Goal: Ask a question

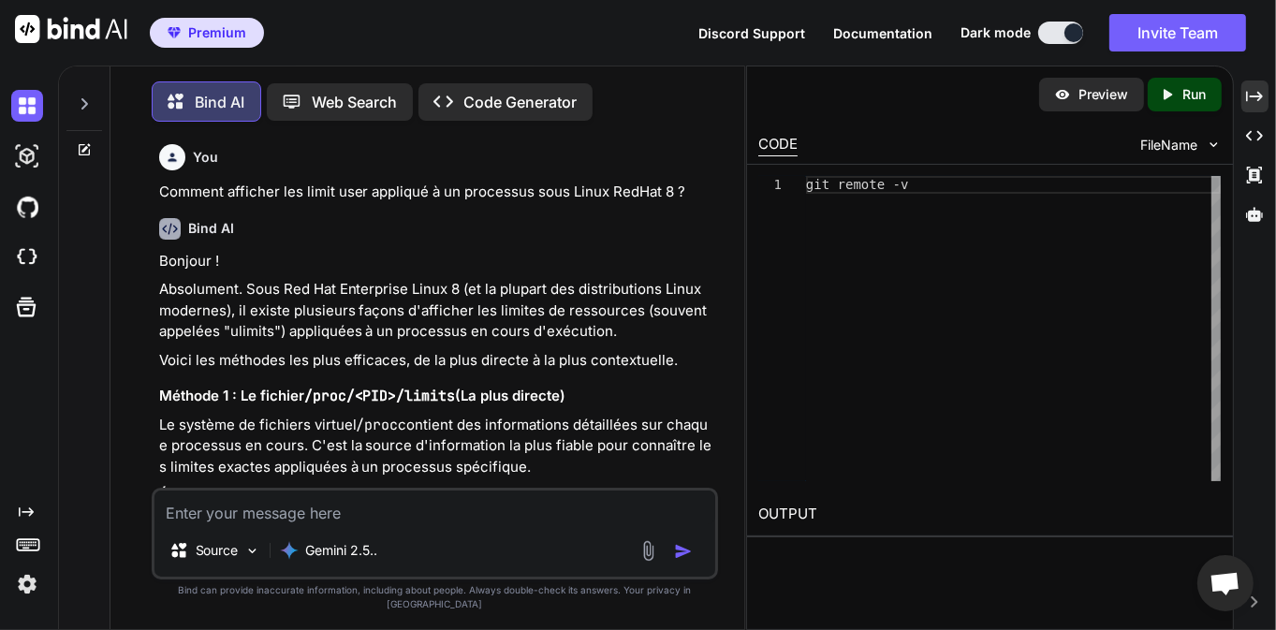
scroll to position [30151, 0]
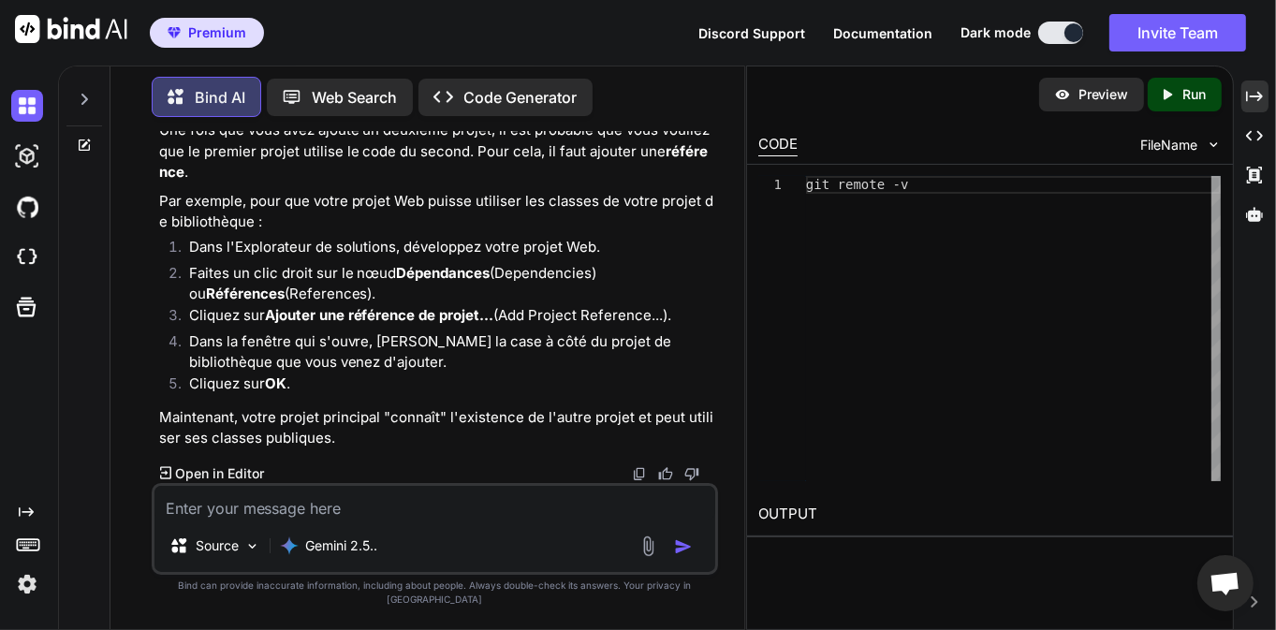
type textarea "x"
click at [87, 101] on icon at bounding box center [84, 99] width 15 height 15
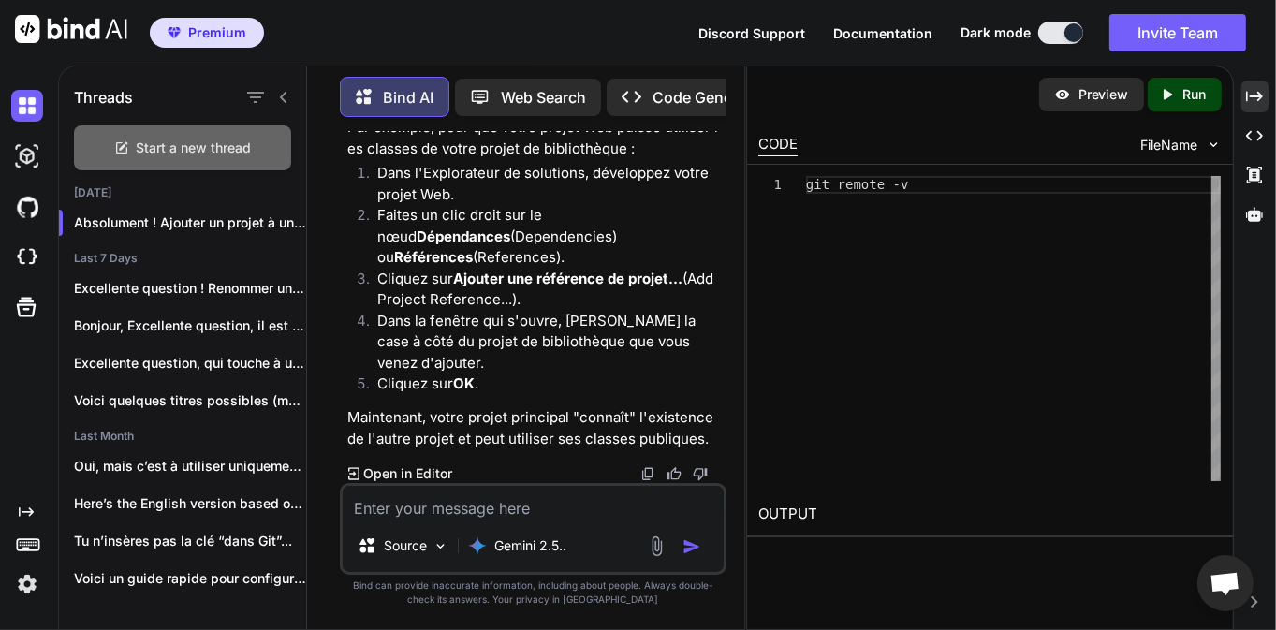
click at [234, 139] on span "Start a new thread" at bounding box center [194, 148] width 115 height 19
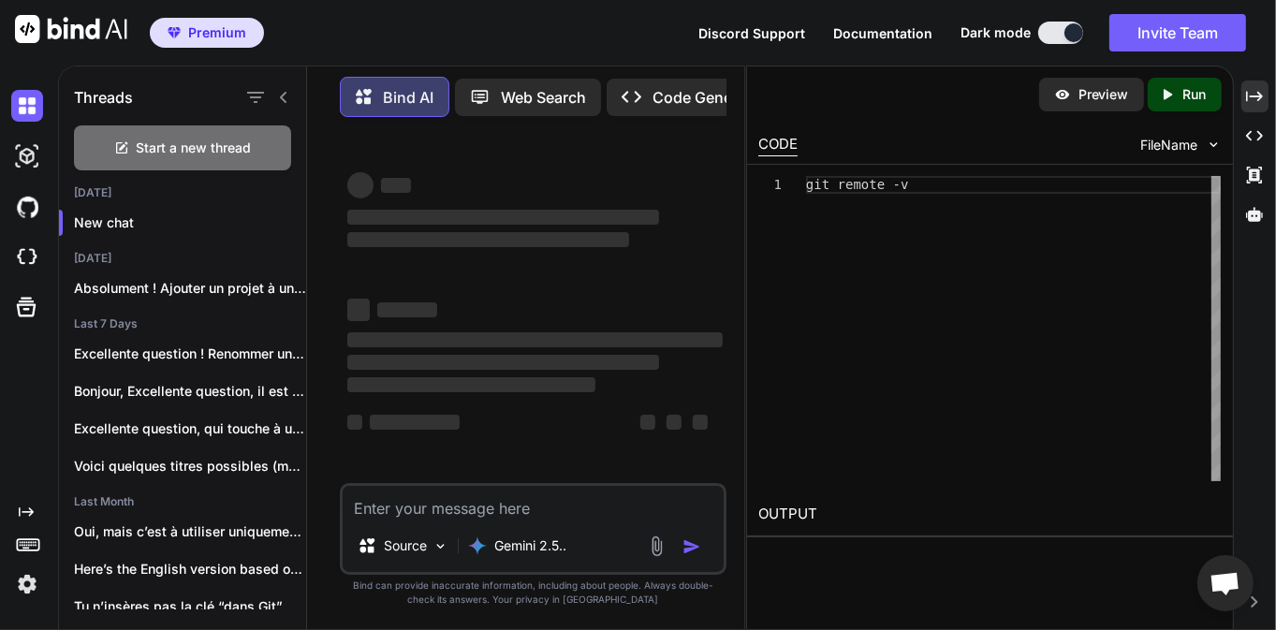
click at [283, 97] on icon at bounding box center [283, 97] width 15 height 15
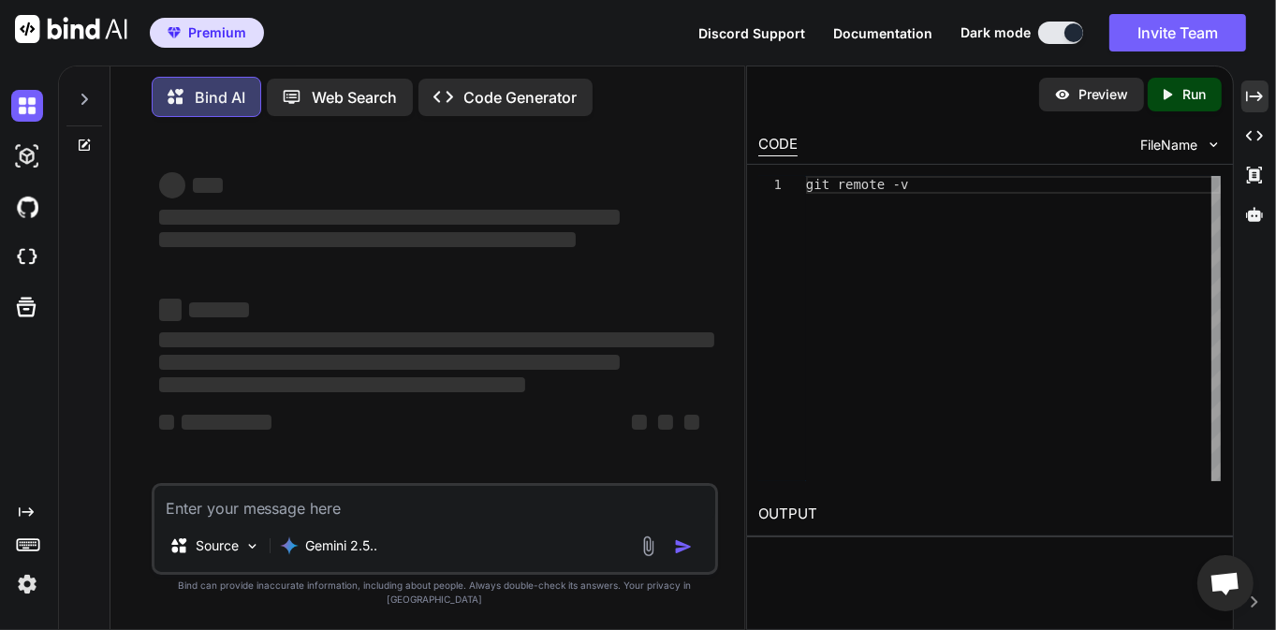
click at [293, 520] on textarea at bounding box center [435, 503] width 562 height 34
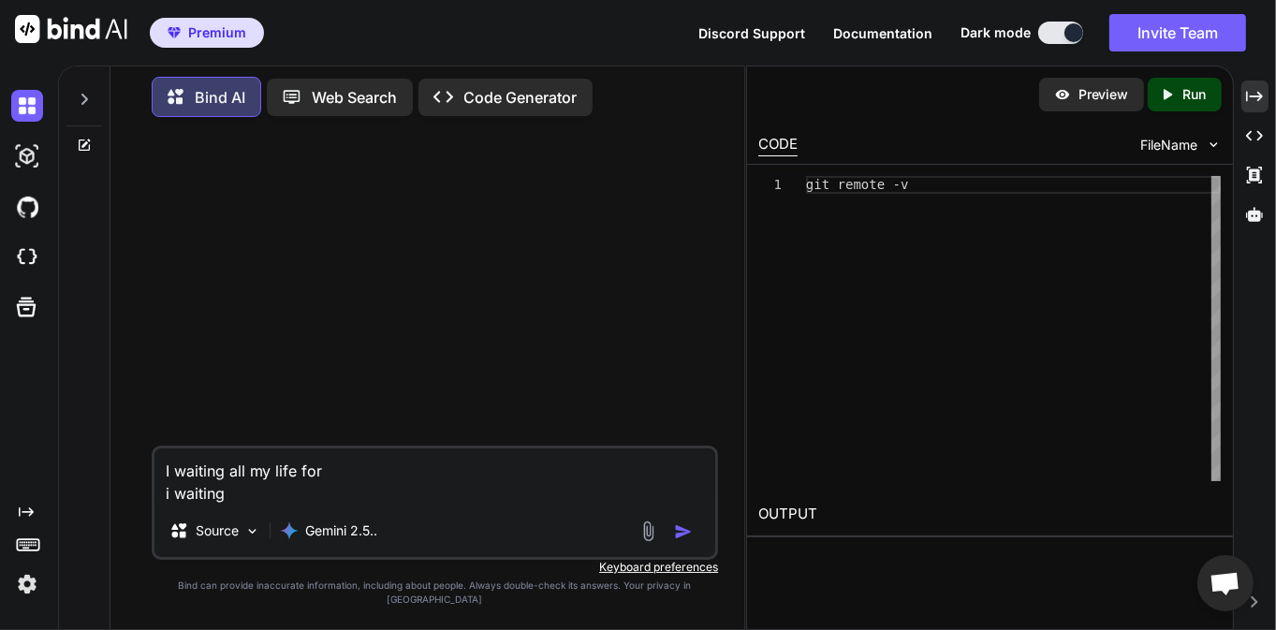
click at [293, 505] on textarea "I waiting all my life for i waiting" at bounding box center [435, 476] width 562 height 56
click at [331, 485] on textarea "I waiting all my life for i waiting" at bounding box center [435, 476] width 562 height 56
click at [322, 505] on textarea "I waiting all my life for you i waiting" at bounding box center [435, 476] width 562 height 56
drag, startPoint x: 408, startPoint y: 509, endPoint x: 159, endPoint y: 477, distance: 251.0
click at [159, 477] on textarea "I waiting all my life for you i need to touch to pull me trough" at bounding box center [435, 476] width 562 height 56
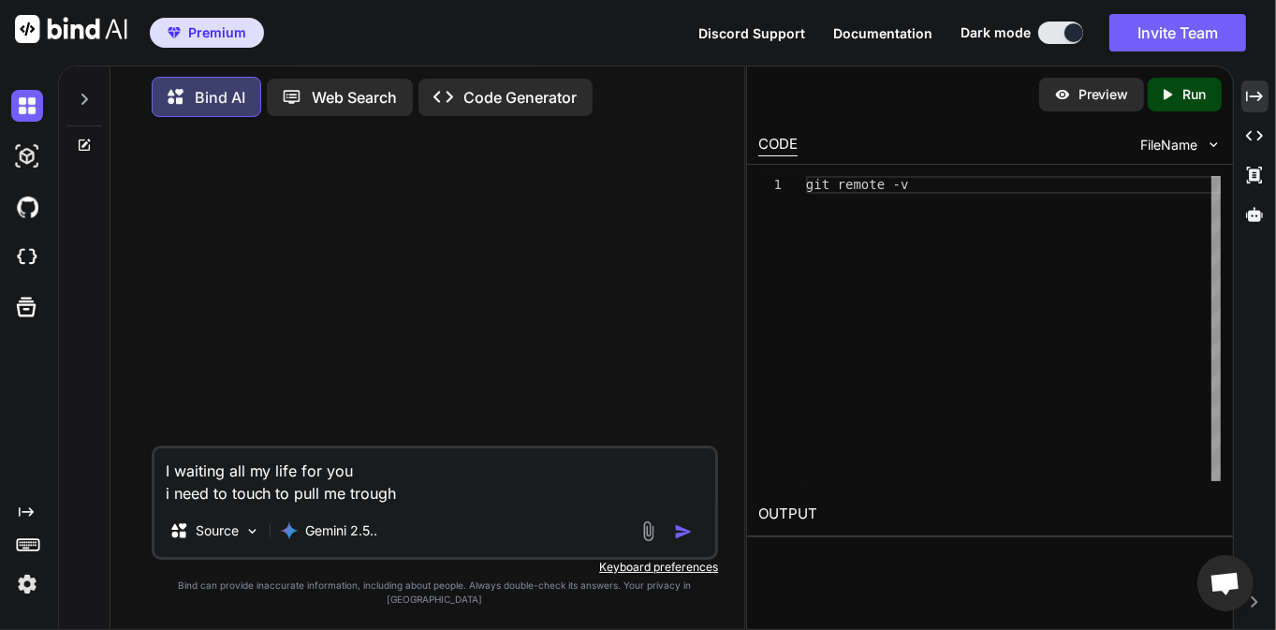
click at [417, 502] on textarea "I waiting all my life for you i need to touch to pull me trough" at bounding box center [435, 476] width 562 height 56
click at [436, 505] on textarea "I waiting all my life for you i need to touch to pull me trough" at bounding box center [435, 476] width 562 height 56
drag, startPoint x: 425, startPoint y: 506, endPoint x: 133, endPoint y: 476, distance: 293.7
click at [135, 476] on div "I waiting all my life for you i need to touch to pull me trough Source Gemini 2…" at bounding box center [434, 380] width 619 height 497
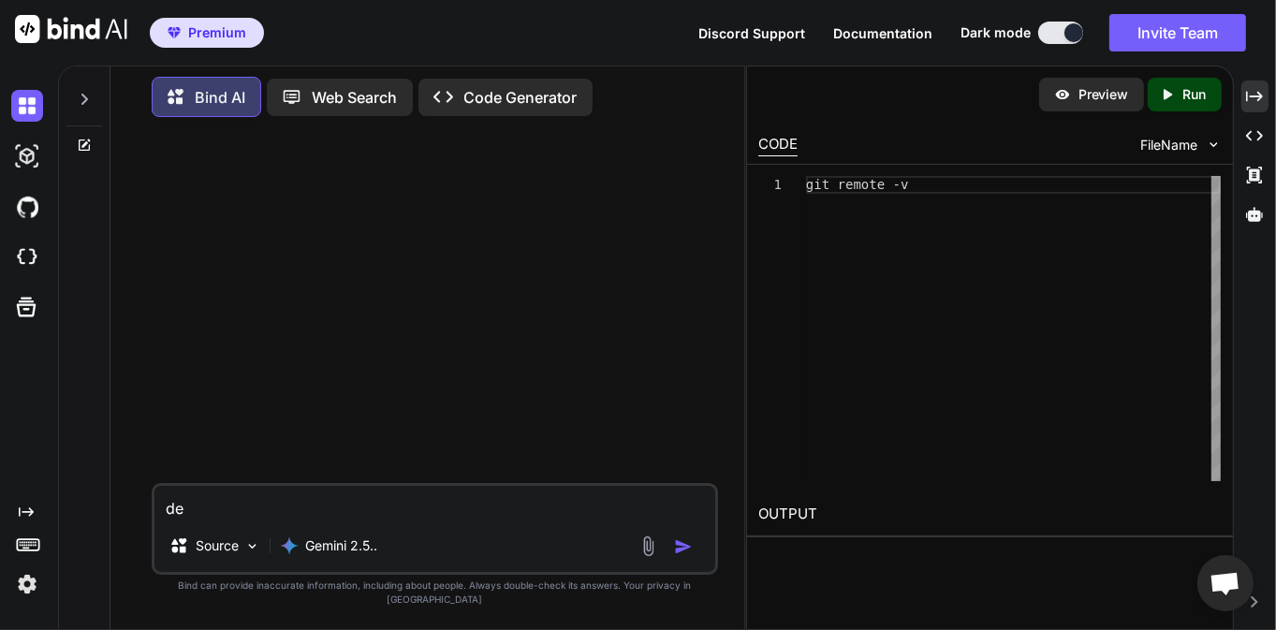
type textarea "d"
type textarea "e"
type textarea "é"
click at [315, 512] on textarea at bounding box center [435, 503] width 562 height 34
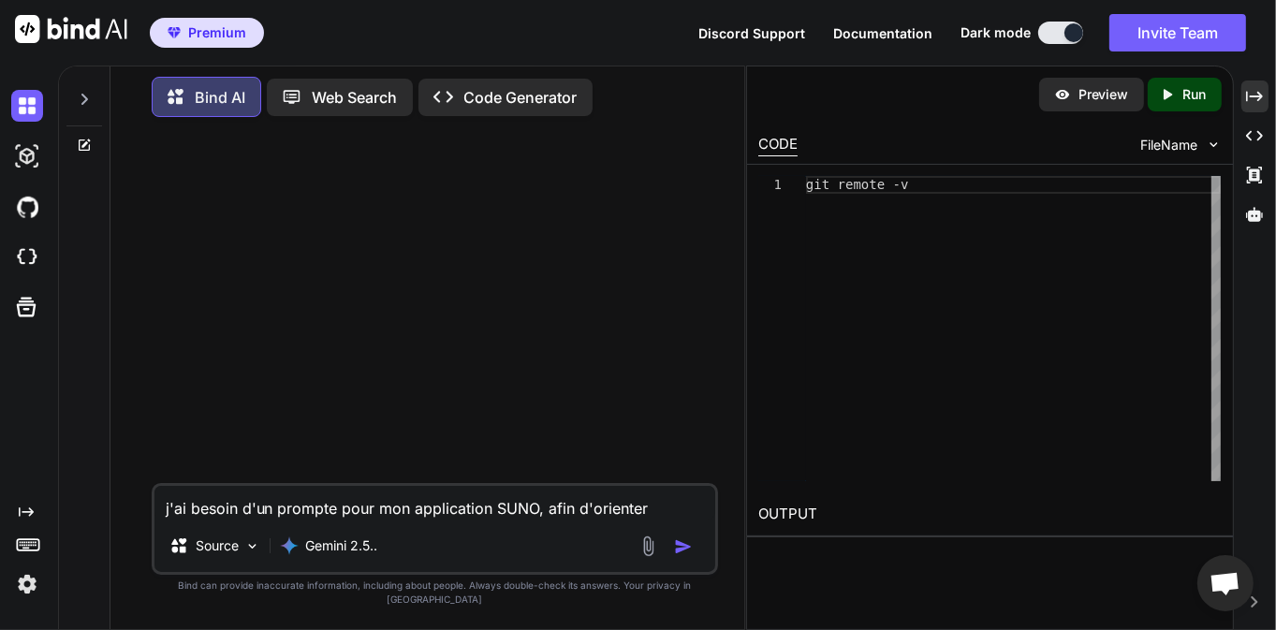
click at [494, 520] on textarea "j'ai besoin d'un prompte pour mon application SUNO, afin d'orienter" at bounding box center [435, 503] width 562 height 34
click at [276, 516] on textarea "j'ai besoin d'un prompte pour mon application SUNO, afin d'orienter" at bounding box center [435, 503] width 562 height 34
click at [378, 518] on textarea "j'ai besoin d'un prompte pour mon application SUNO, afin d'orienter" at bounding box center [435, 503] width 562 height 34
click at [475, 520] on textarea "j'ai besoin d'un prompte pour mon application SUNO, afin d'orienter" at bounding box center [435, 503] width 562 height 34
click at [569, 520] on textarea "j'ai besoin d'un prompte pour mon application SUNO, afin d'orienter" at bounding box center [435, 503] width 562 height 34
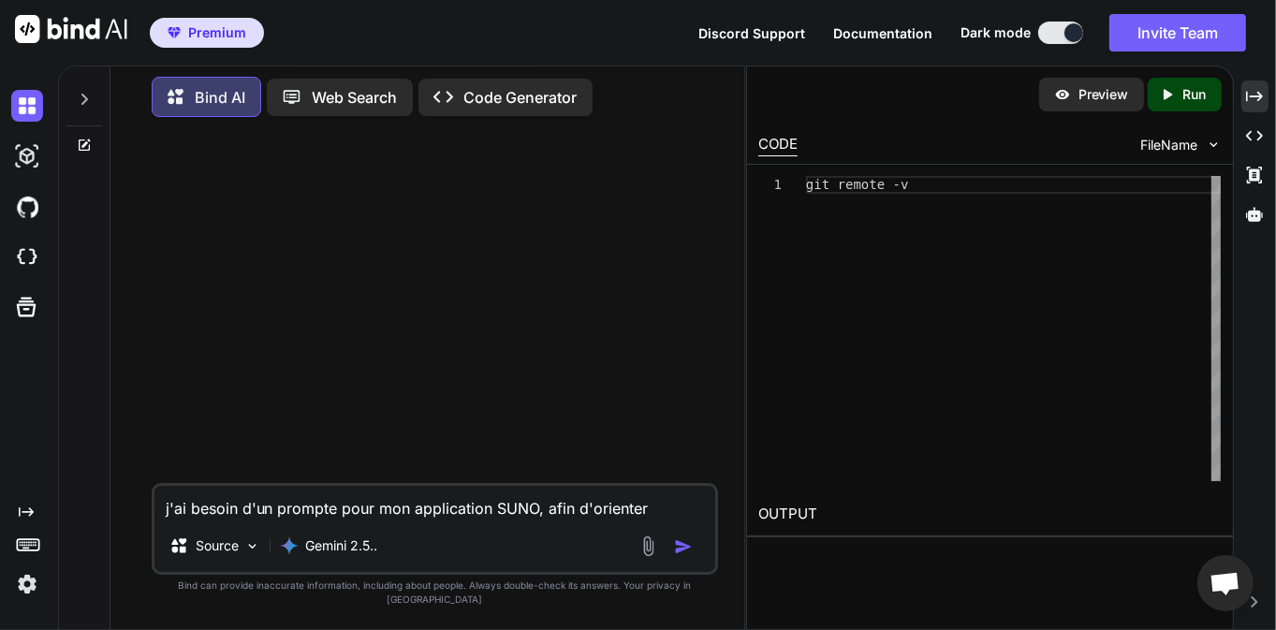
click at [655, 520] on textarea "j'ai besoin d'un prompte pour mon application SUNO, afin d'orienter" at bounding box center [435, 503] width 562 height 34
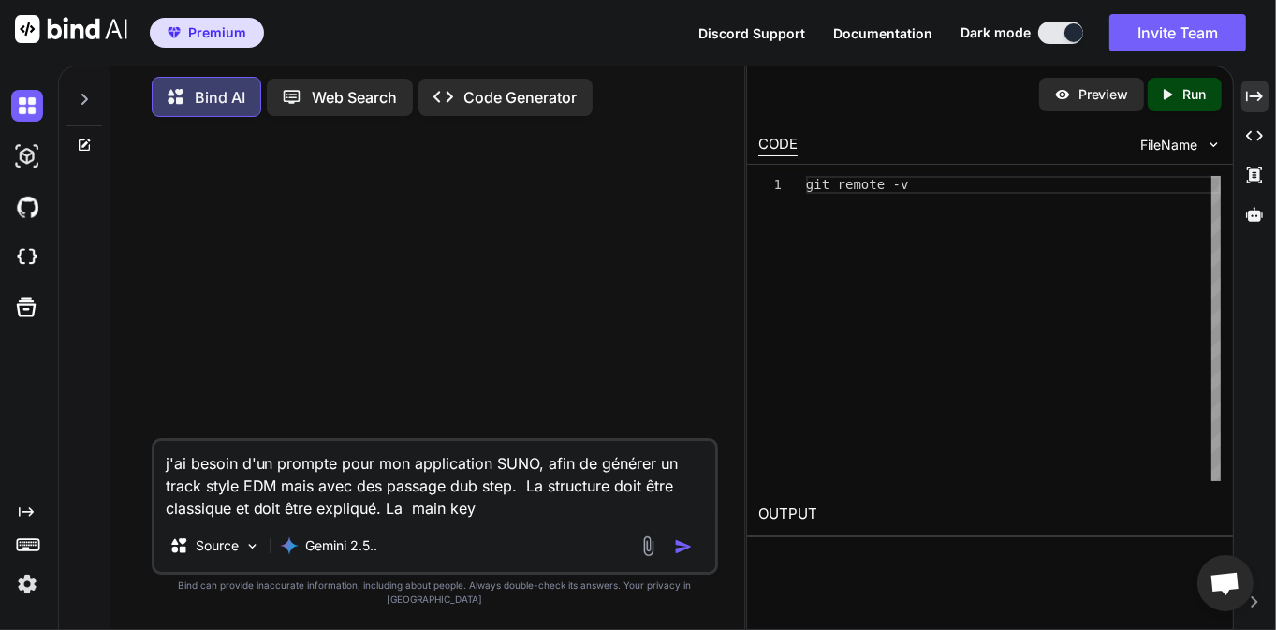
drag, startPoint x: 414, startPoint y: 485, endPoint x: 498, endPoint y: 490, distance: 84.4
click at [462, 484] on textarea "j'ai besoin d'un prompte pour mon application SUNO, afin de générer un track st…" at bounding box center [435, 480] width 562 height 79
click at [508, 489] on textarea "j'ai besoin d'un prompte pour mon application SUNO, afin de générer un track st…" at bounding box center [435, 480] width 562 height 79
drag, startPoint x: 584, startPoint y: 482, endPoint x: 498, endPoint y: 515, distance: 92.1
click at [604, 520] on textarea "j'ai besoin d'un prompte pour mon application SUNO, afin de générer un track st…" at bounding box center [435, 480] width 562 height 79
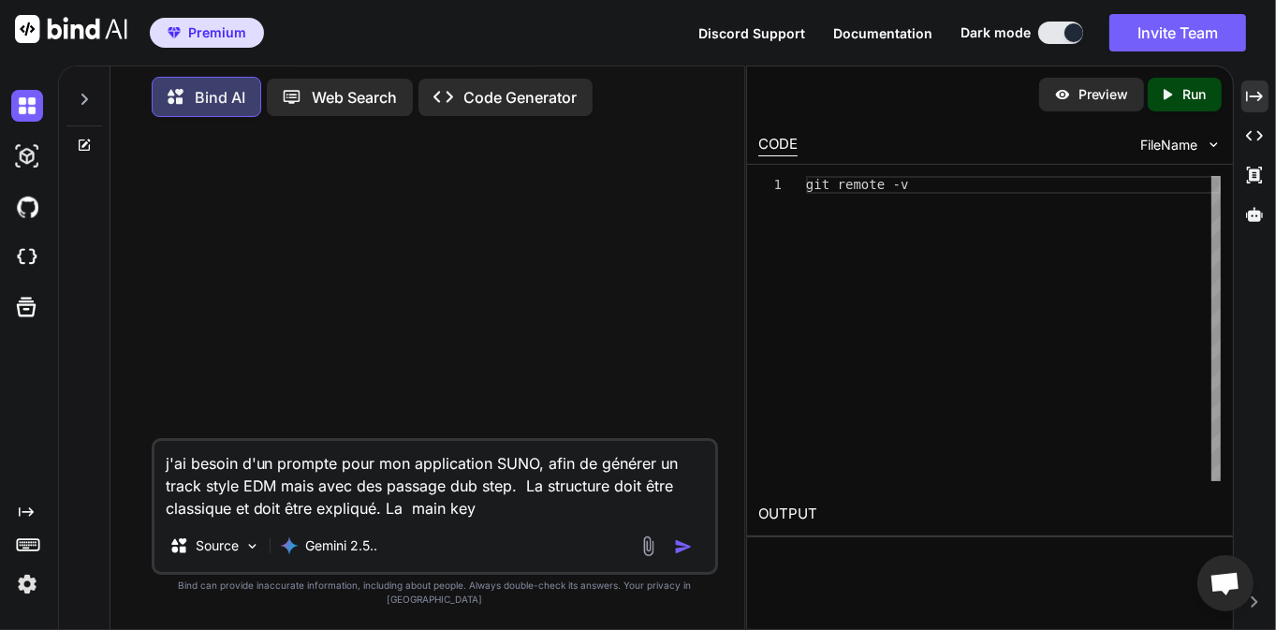
click at [283, 513] on textarea "j'ai besoin d'un prompte pour mon application SUNO, afin de générer un track st…" at bounding box center [435, 480] width 562 height 79
click at [318, 496] on textarea "j'ai besoin d'un prompte pour mon application SUNO, afin de générer un track st…" at bounding box center [435, 480] width 562 height 79
drag, startPoint x: 292, startPoint y: 503, endPoint x: 448, endPoint y: 501, distance: 156.3
click at [448, 501] on textarea "j'ai besoin d'un prompte pour mon application SUNO, afin de générer un track st…" at bounding box center [435, 480] width 562 height 79
click at [509, 502] on textarea "j'ai besoin d'un prompte pour mon application SUNO, afin de générer un track st…" at bounding box center [435, 480] width 562 height 79
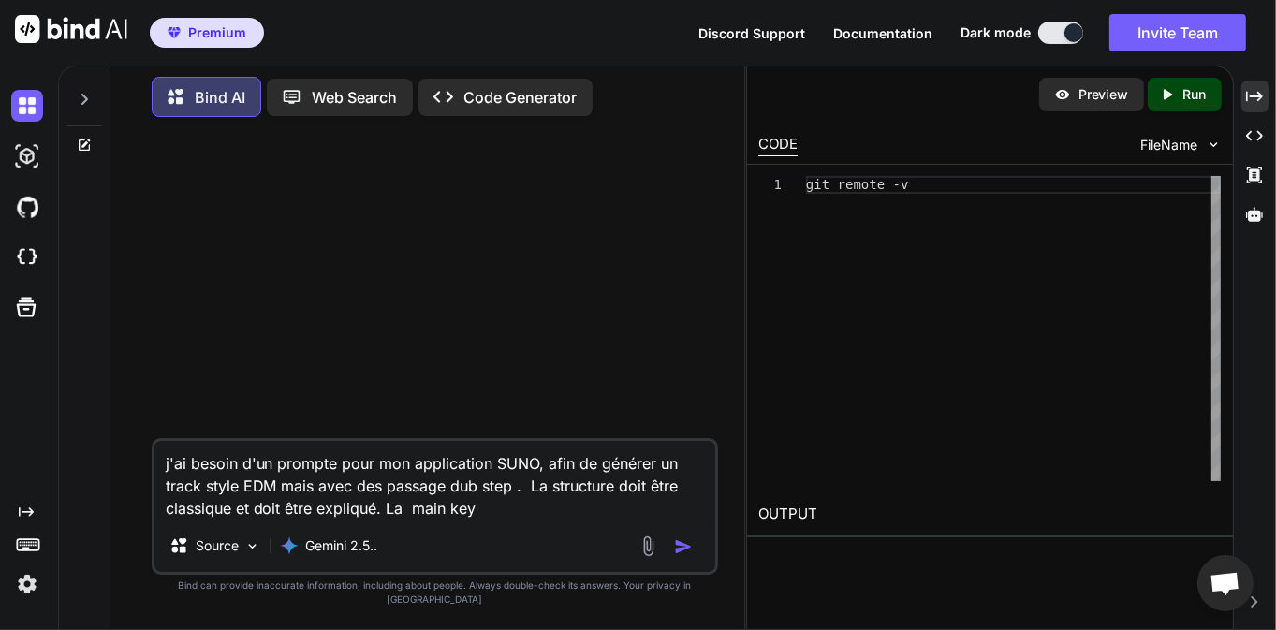
click at [281, 503] on textarea "j'ai besoin d'un prompte pour mon application SUNO, afin de générer un track st…" at bounding box center [435, 480] width 562 height 79
click at [607, 505] on textarea "j'ai besoin d'un prompte pour mon application SUNO, afin de générer un track st…" at bounding box center [435, 480] width 562 height 79
drag, startPoint x: 223, startPoint y: 523, endPoint x: 438, endPoint y: 513, distance: 215.5
click at [431, 513] on textarea "j'ai besoin d'un prompte pour mon application SUNO, afin de générer un track st…" at bounding box center [435, 480] width 562 height 79
click at [459, 518] on textarea "j'ai besoin d'un prompte pour mon application SUNO, afin de générer un track st…" at bounding box center [435, 480] width 562 height 79
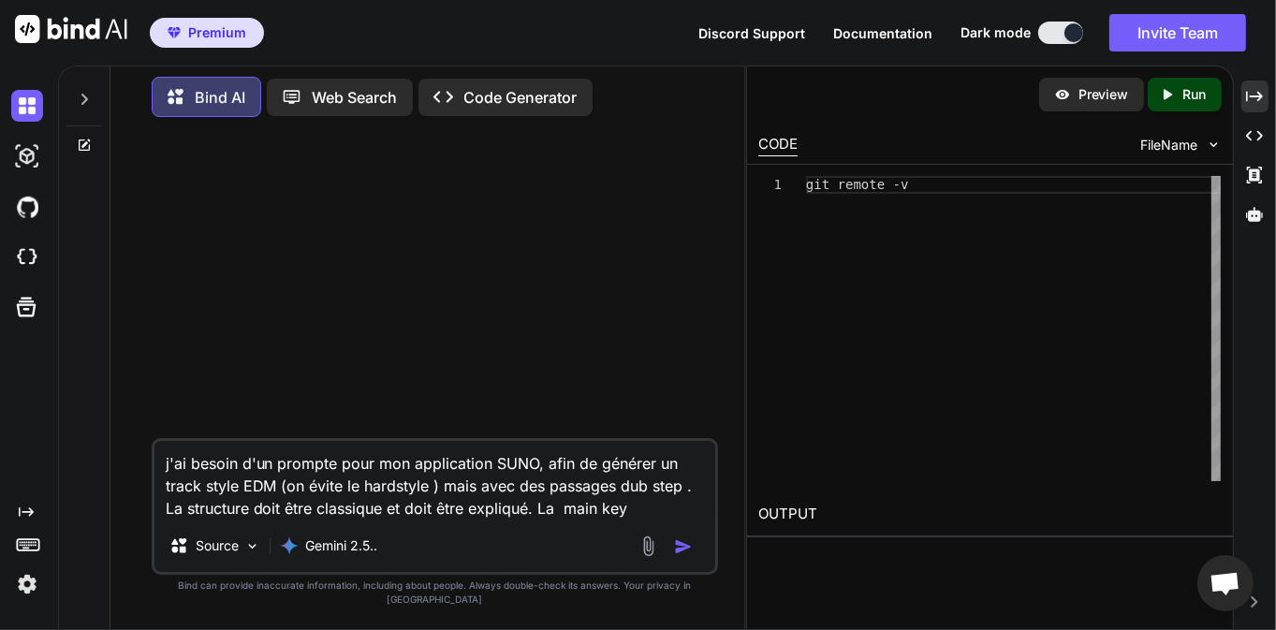
click at [503, 520] on textarea "j'ai besoin d'un prompte pour mon application SUNO, afin de générer un track st…" at bounding box center [435, 480] width 562 height 79
click at [520, 520] on textarea "j'ai besoin d'un prompte pour mon application SUNO, afin de générer un track st…" at bounding box center [435, 480] width 562 height 79
click at [528, 520] on textarea "j'ai besoin d'un prompte pour mon application SUNO, afin de générer un track st…" at bounding box center [435, 480] width 562 height 79
drag, startPoint x: 633, startPoint y: 521, endPoint x: 552, endPoint y: 525, distance: 80.6
click at [552, 520] on textarea "j'ai besoin d'un prompte pour mon application SUNO, afin de générer un track st…" at bounding box center [435, 480] width 562 height 79
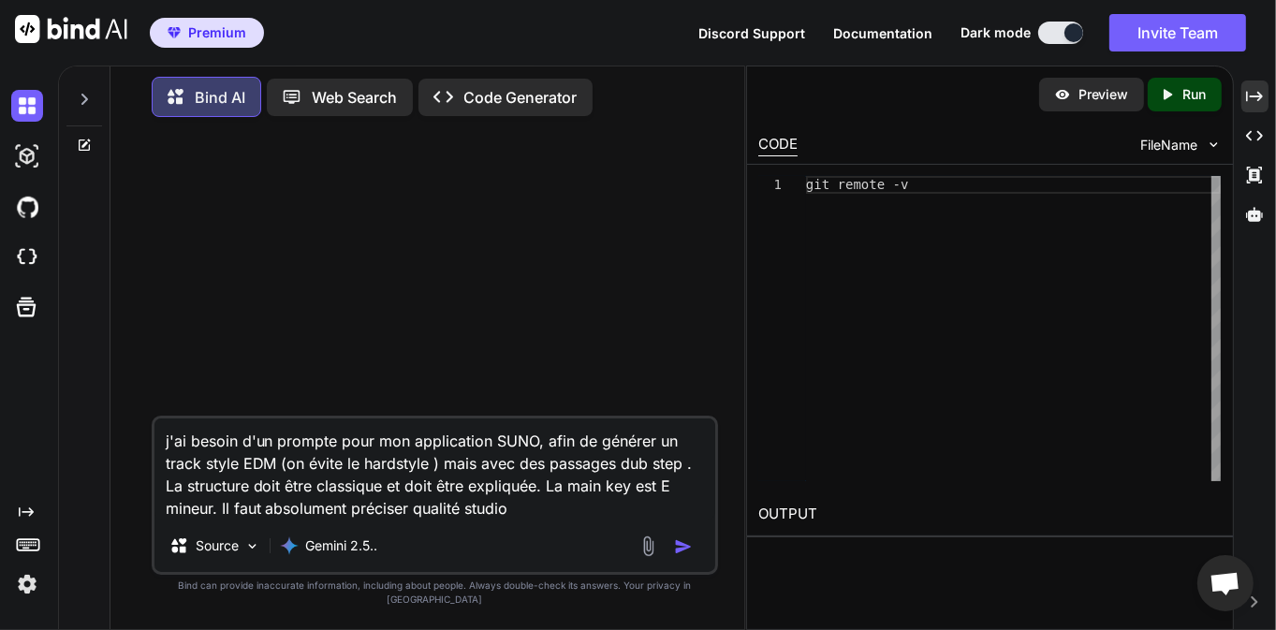
click at [534, 516] on textarea "j'ai besoin d'un prompte pour mon application SUNO, afin de générer un track st…" at bounding box center [435, 468] width 562 height 101
click at [511, 520] on textarea "j'ai besoin d'un prompte pour mon application SUNO, afin de générer un track st…" at bounding box center [435, 468] width 562 height 101
click at [524, 503] on textarea "j'ai besoin d'un prompte pour mon application SUNO, afin de générer un track st…" at bounding box center [435, 468] width 562 height 101
click at [525, 520] on textarea "j'ai besoin d'un prompte pour mon application SUNO, afin de générer un track st…" at bounding box center [435, 468] width 562 height 101
click at [520, 467] on textarea "j'ai besoin d'un prompte pour mon application SUNO, afin de générer un track st…" at bounding box center [435, 468] width 562 height 101
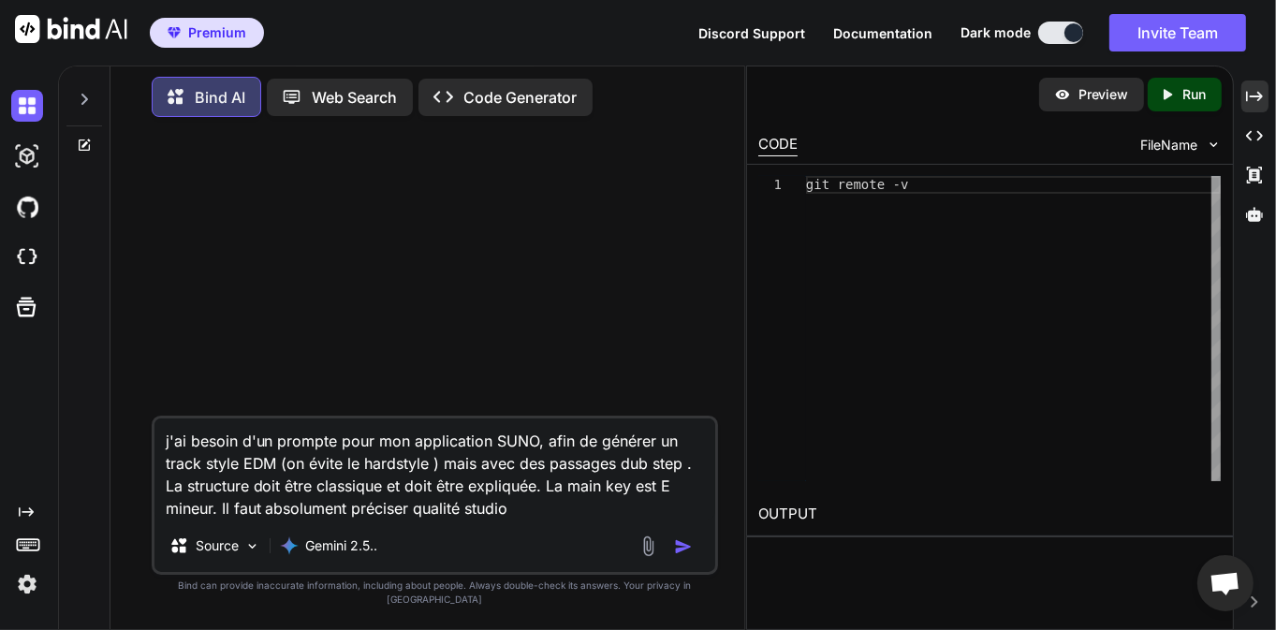
click at [534, 520] on textarea "j'ai besoin d'un prompte pour mon application SUNO, afin de générer un track st…" at bounding box center [435, 468] width 562 height 101
click at [601, 512] on textarea "j'ai besoin d'un prompte pour mon application SUNO, afin de générer un track st…" at bounding box center [435, 468] width 562 height 101
click at [539, 507] on textarea "j'ai besoin d'un prompte pour mon application SUNO, afin de générer un track st…" at bounding box center [435, 468] width 562 height 101
click at [546, 520] on textarea "j'ai besoin d'un prompte pour mon application SUNO, afin de générer un track st…" at bounding box center [435, 468] width 562 height 101
click at [471, 482] on textarea "j'ai besoin d'un prompte pour mon application SUNO, afin de générer un track st…" at bounding box center [435, 468] width 562 height 101
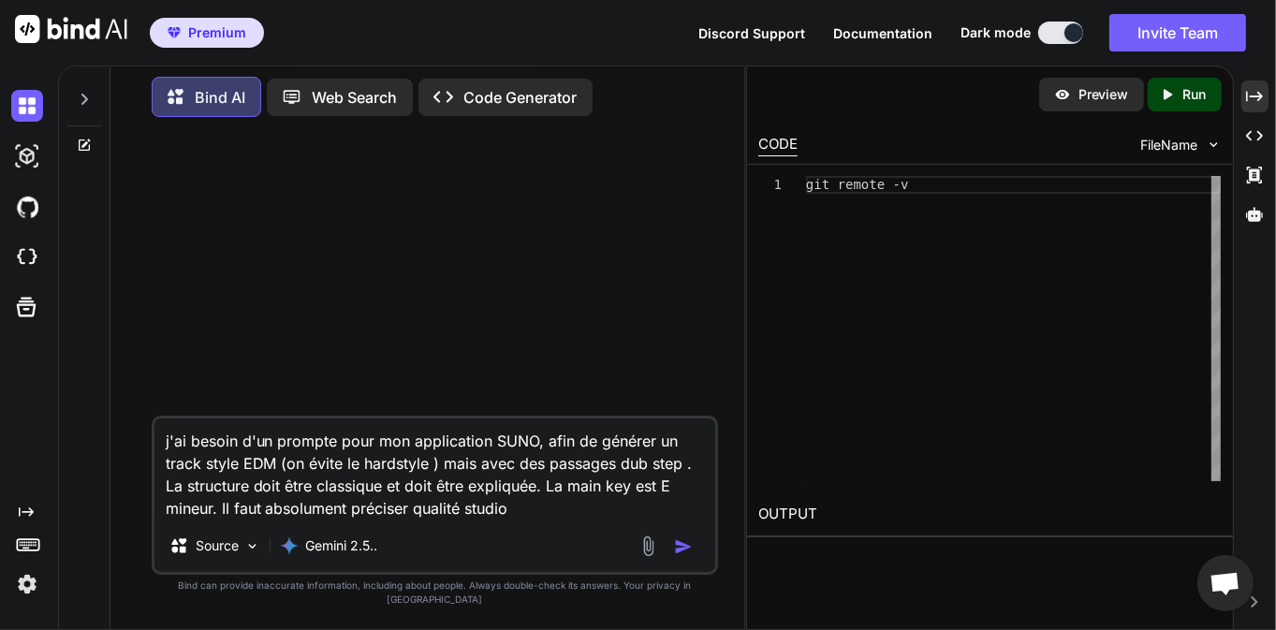
click at [541, 509] on textarea "j'ai besoin d'un prompte pour mon application SUNO, afin de générer un track st…" at bounding box center [435, 468] width 562 height 101
click at [558, 520] on textarea "j'ai besoin d'un prompte pour mon application SUNO, afin de générer un track st…" at bounding box center [435, 468] width 562 height 101
type textarea "j'ai besoin d'un prompte pour mon application SUNO, afin de générer un track st…"
click at [687, 556] on img "button" at bounding box center [683, 546] width 19 height 19
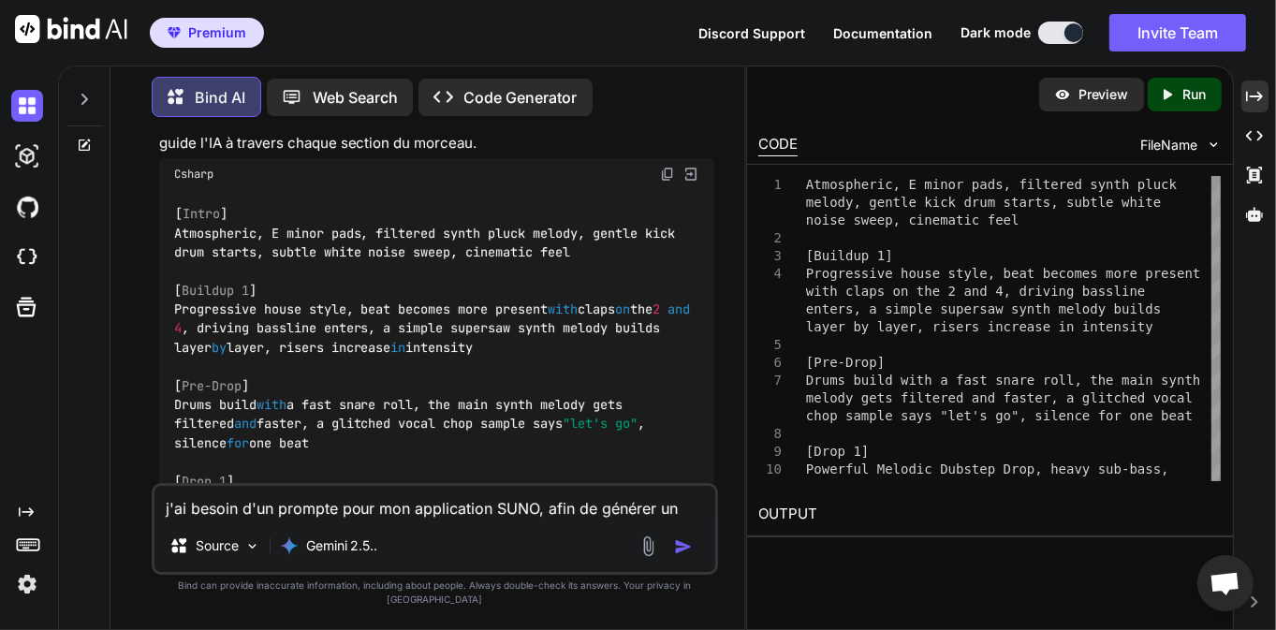
scroll to position [539, 0]
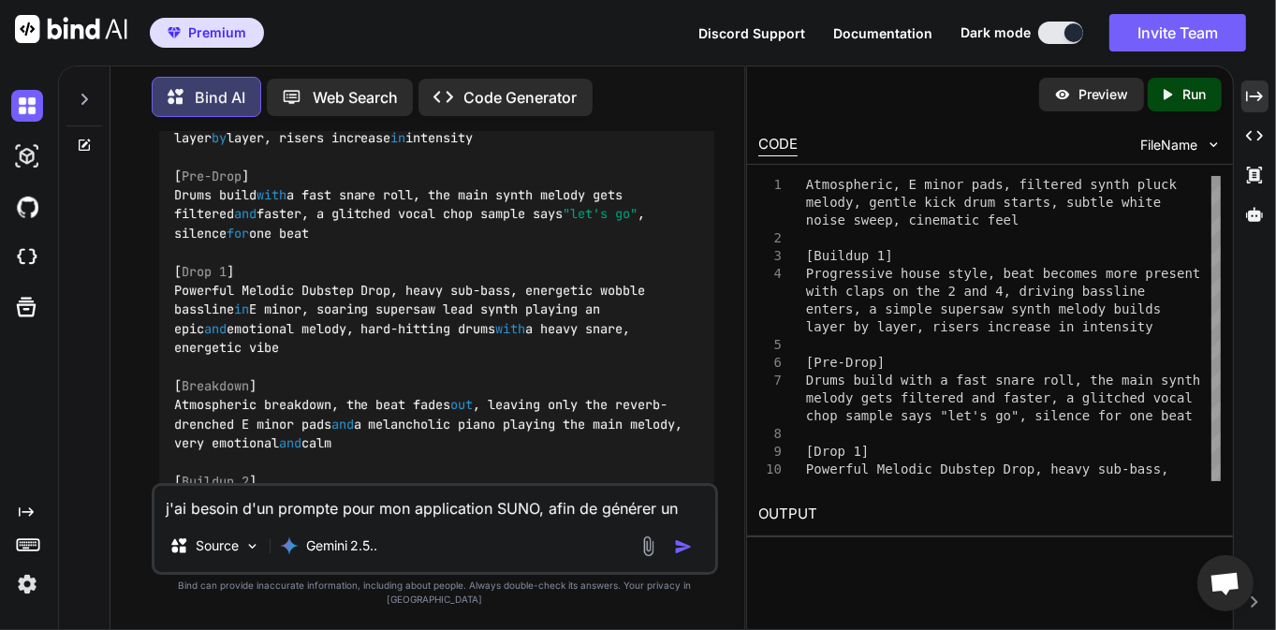
click at [348, 511] on textarea "j'ai besoin d'un prompte pour mon application SUNO, afin de générer un track st…" at bounding box center [435, 503] width 562 height 34
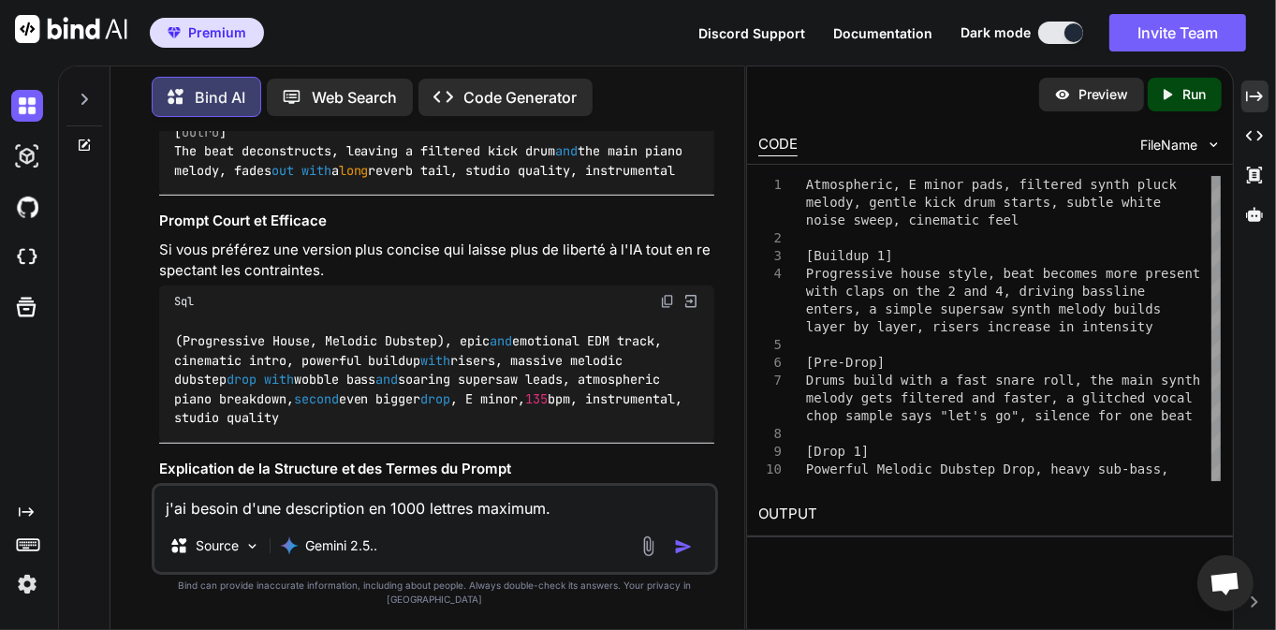
scroll to position [1078, 0]
drag, startPoint x: 179, startPoint y: 359, endPoint x: 424, endPoint y: 435, distance: 256.7
click at [424, 428] on code "(Progressive House, Melodic Dubstep), epic and emotional EDM track, cinematic i…" at bounding box center [432, 379] width 517 height 95
copy code "(Progressive House, Melodic Dubstep), epic and emotional EDM track, cinematic i…"
drag, startPoint x: 582, startPoint y: 521, endPoint x: 148, endPoint y: 515, distance: 434.4
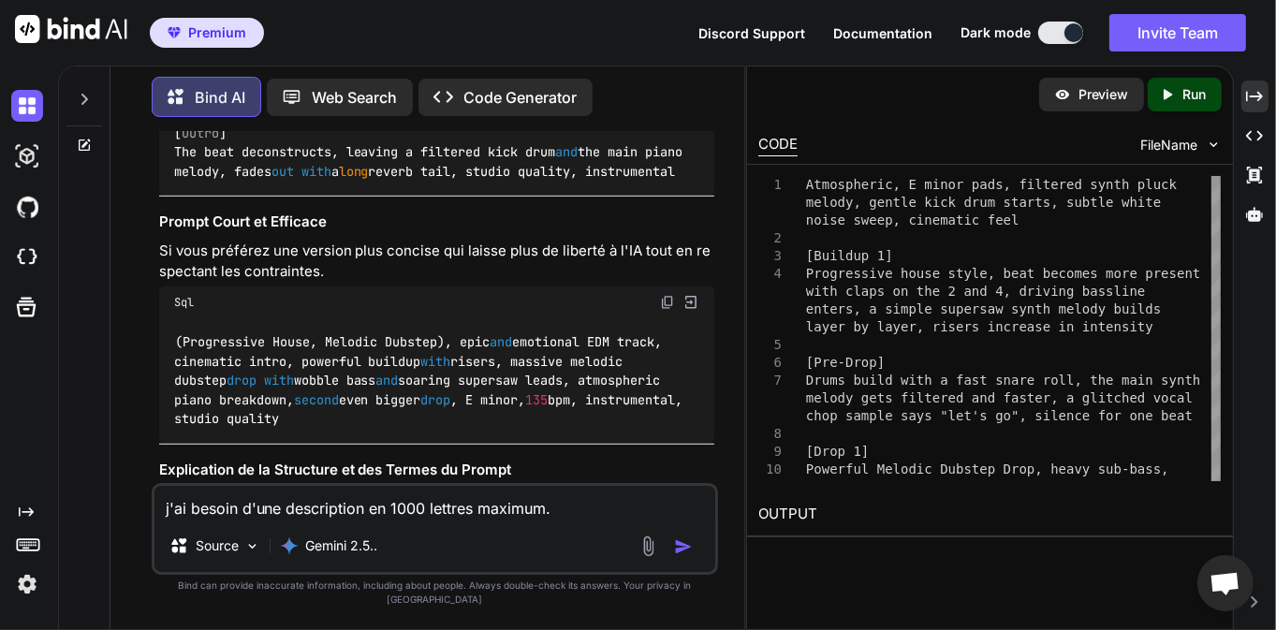
click at [148, 515] on div "You j'ai besoin d'un prompte pour mon application SUNO, afin de générer un trac…" at bounding box center [434, 380] width 619 height 497
click at [594, 520] on textarea "j'ai besoin d'une description en 1000 lettres maximum." at bounding box center [435, 503] width 562 height 34
drag, startPoint x: 601, startPoint y: 525, endPoint x: 151, endPoint y: 525, distance: 450.2
click at [152, 525] on div "j'ai besoin d'une description en 1000 lettres maximum. Source Gemini 2.5.." at bounding box center [435, 529] width 567 height 92
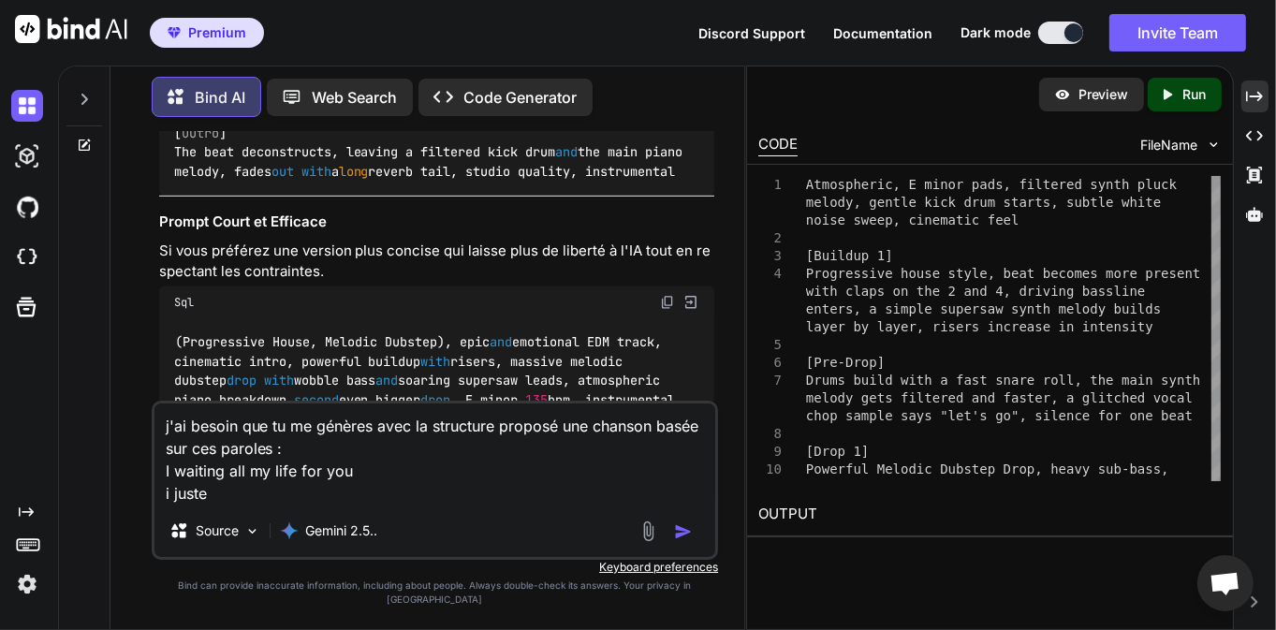
drag, startPoint x: 275, startPoint y: 506, endPoint x: 156, endPoint y: 508, distance: 118.9
click at [154, 505] on textarea "j'ai besoin que tu me génères avec la structure proposé une chanson basée sur c…" at bounding box center [435, 453] width 562 height 101
paste textarea "need you touch to pull me through"
click at [387, 483] on textarea "j'ai besoin que tu me génères avec la structure proposé une chanson basée sur c…" at bounding box center [435, 453] width 562 height 101
click at [368, 461] on textarea "j'ai besoin que tu me génères avec la structure proposé une chanson basée sur c…" at bounding box center [435, 453] width 562 height 101
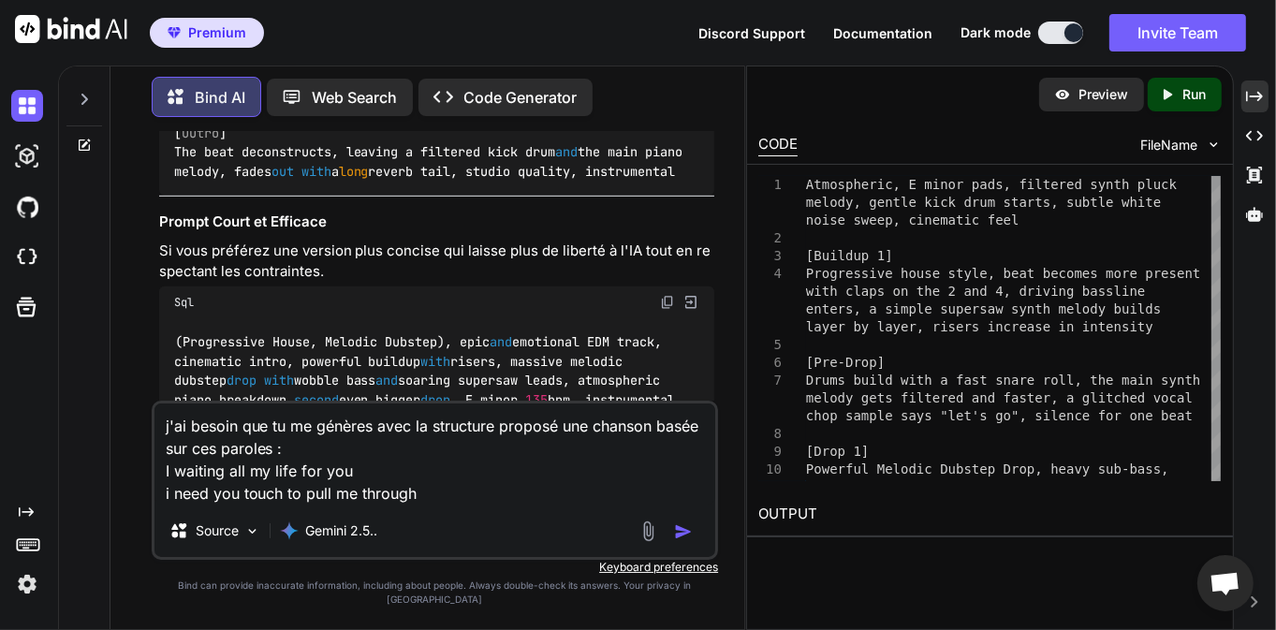
click at [446, 497] on textarea "j'ai besoin que tu me génères avec la structure proposé une chanson basée sur c…" at bounding box center [435, 453] width 562 height 101
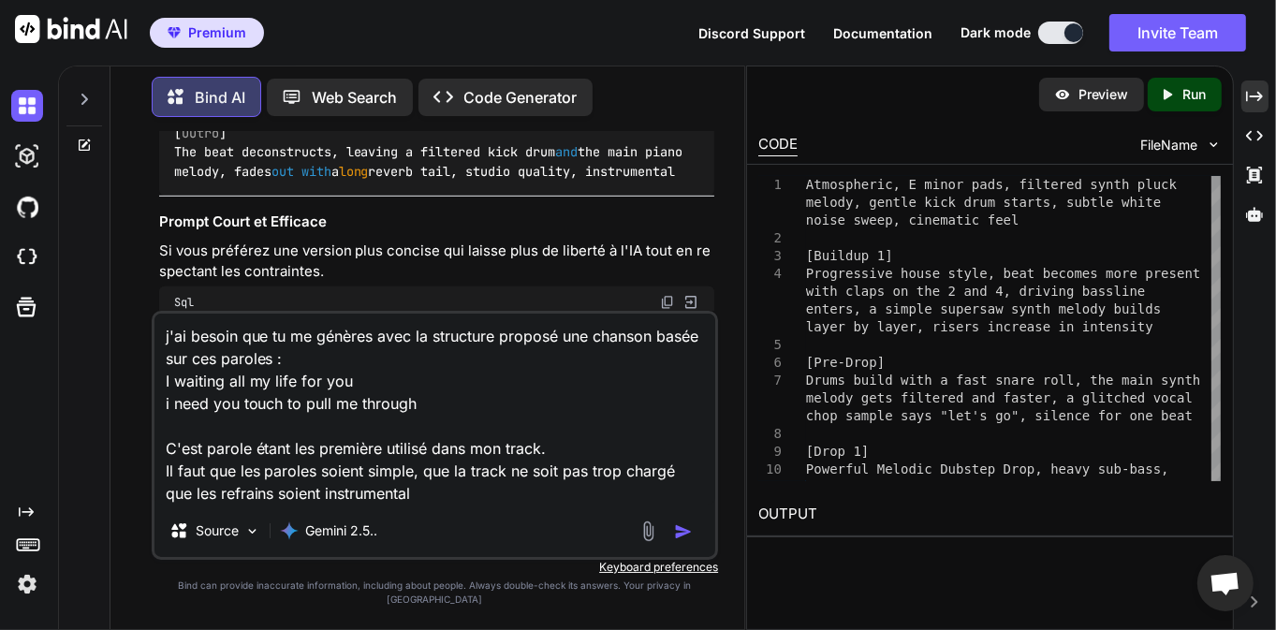
type textarea "j'ai besoin que tu me génères avec la structure proposé une chanson basée sur c…"
click at [691, 541] on img "button" at bounding box center [683, 531] width 19 height 19
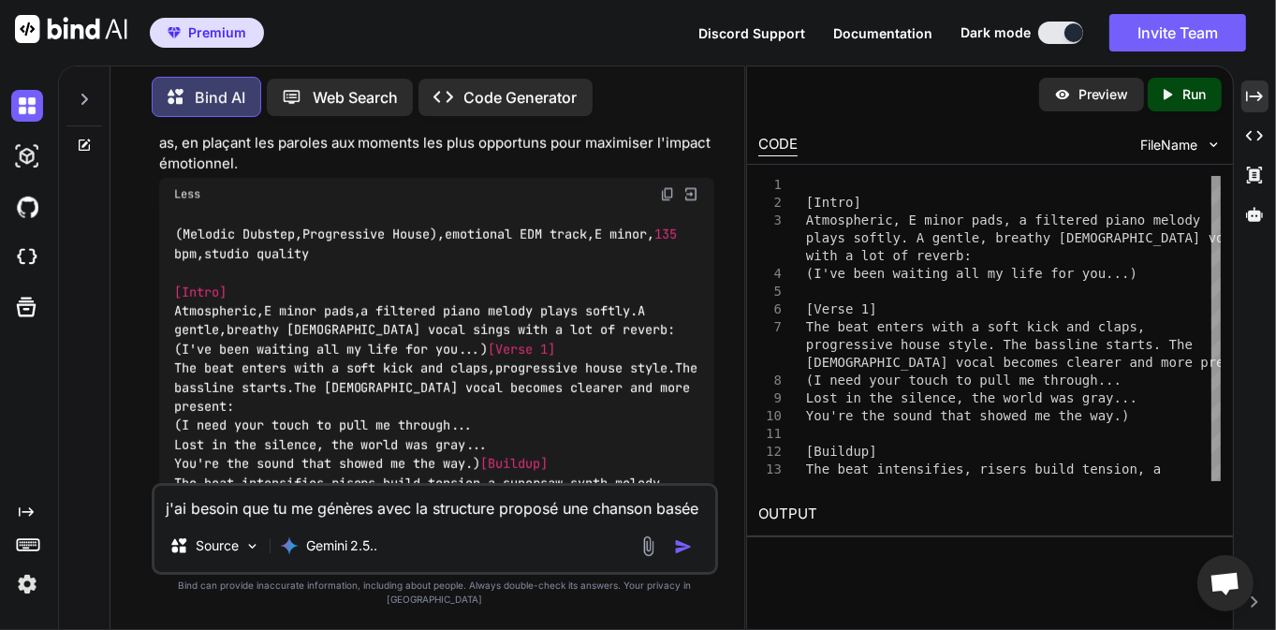
scroll to position [3883, 0]
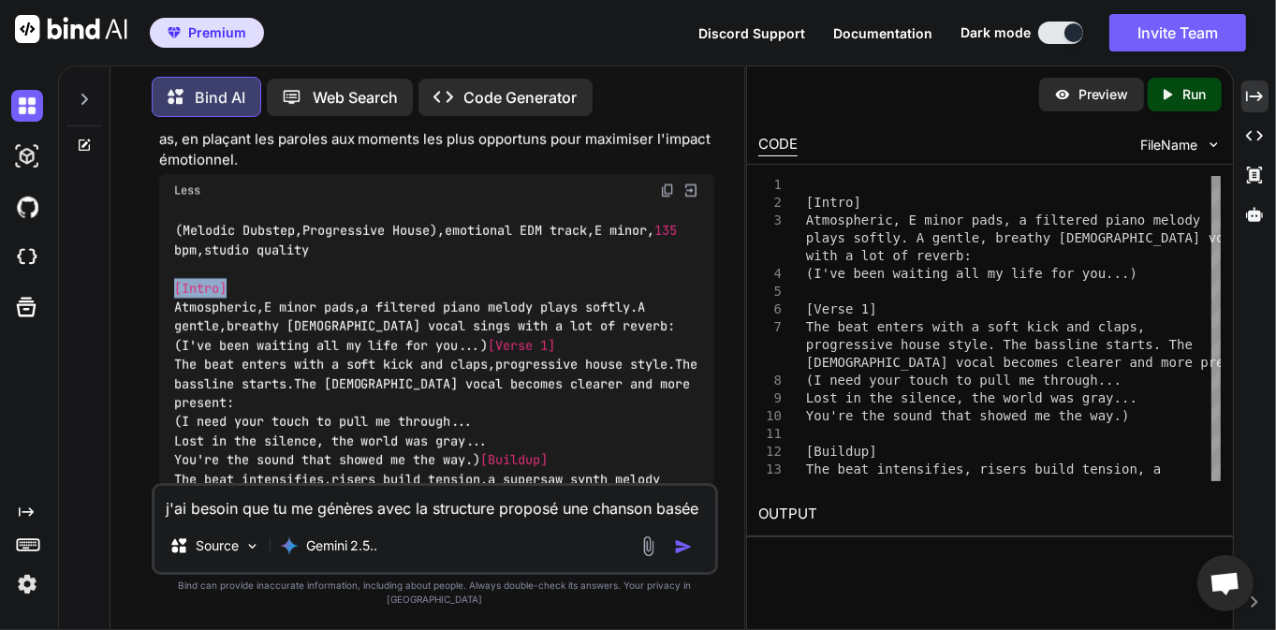
drag, startPoint x: 175, startPoint y: 306, endPoint x: 311, endPoint y: 334, distance: 138.6
click at [281, 304] on div "( Melodic Dubstep , Progressive House ), emotional EDM track , E minor , 135 bp…" at bounding box center [437, 612] width 556 height 812
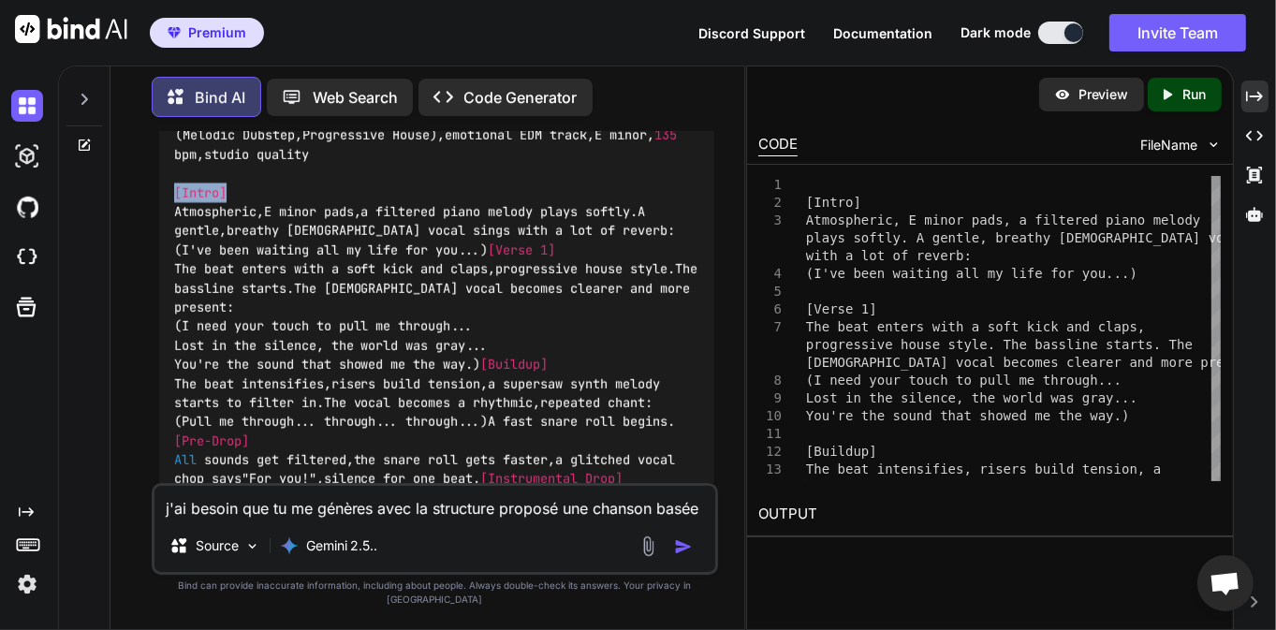
scroll to position [3973, 0]
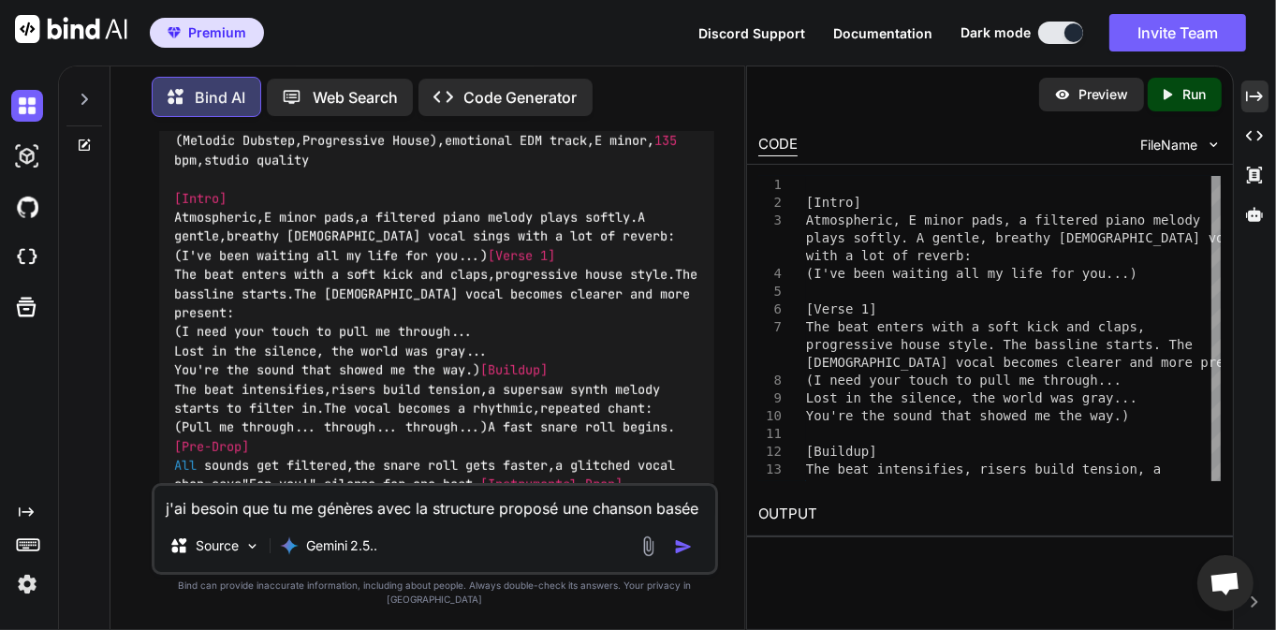
click at [322, 271] on code "( Melodic Dubstep , Progressive House ), emotional EDM track , E minor , 135 bp…" at bounding box center [440, 521] width 532 height 783
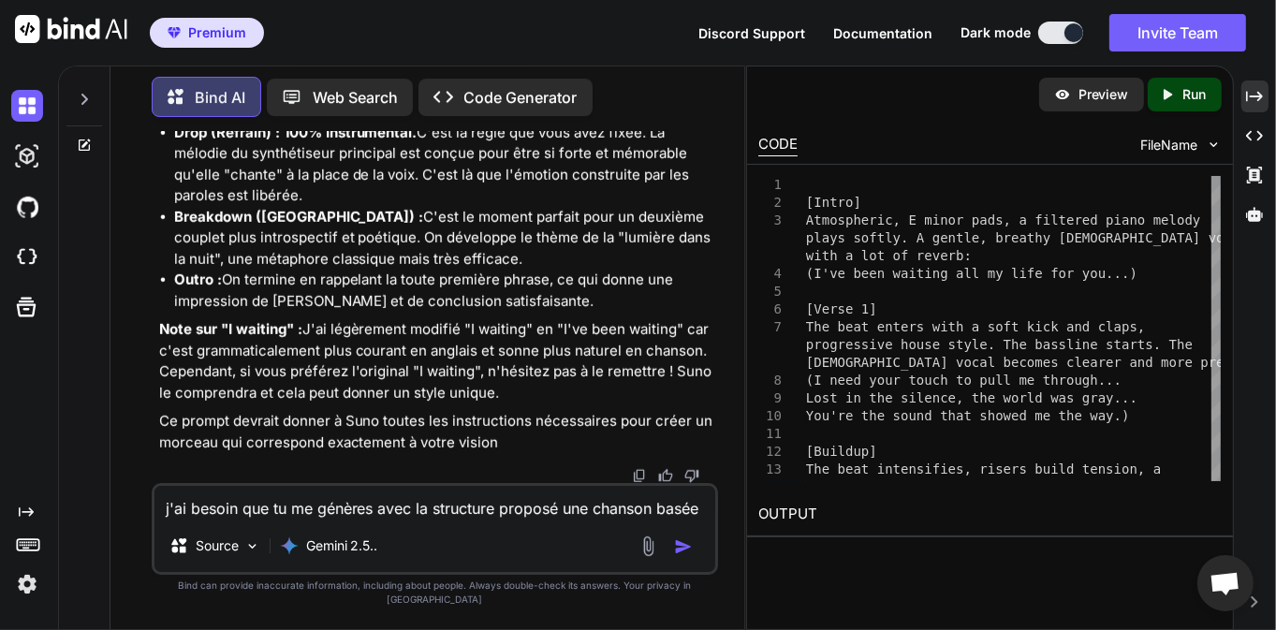
scroll to position [5726, 0]
click at [294, 509] on textarea "j'ai besoin que tu me génères avec la structure proposé une chanson basée sur c…" at bounding box center [435, 503] width 562 height 34
click at [305, 520] on textarea "j'ai besoin que tu me génères avec la structure proposé une chanson basée sur c…" at bounding box center [435, 503] width 562 height 34
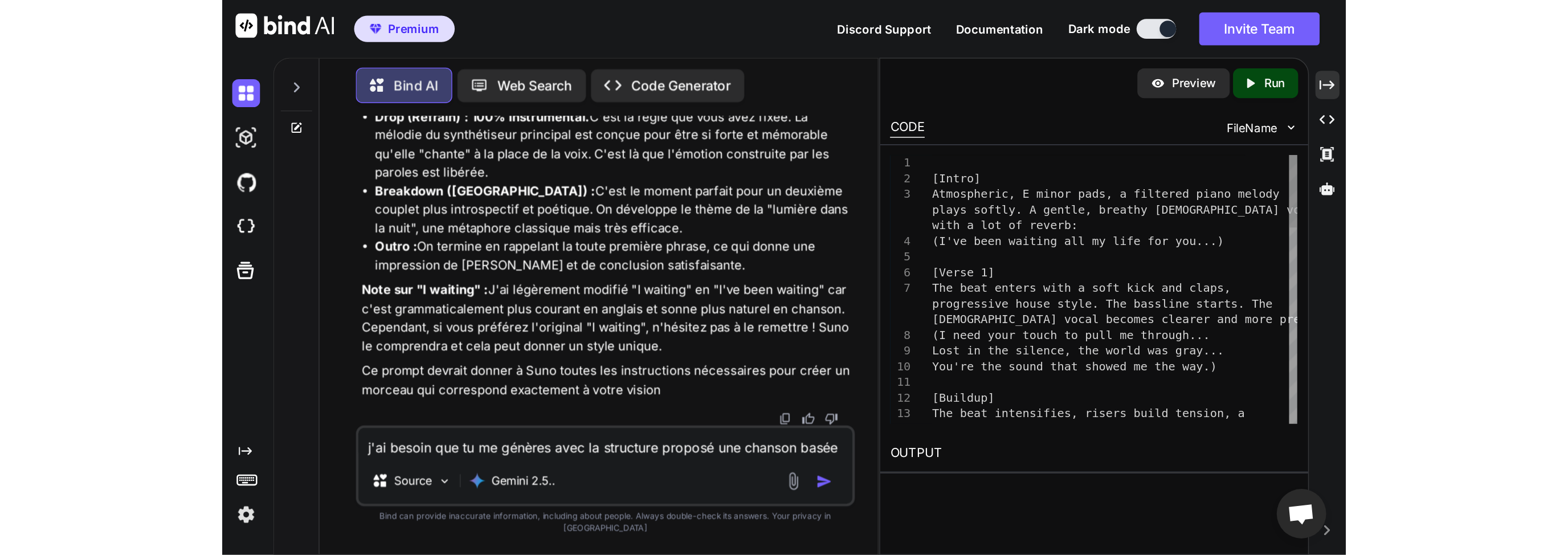
scroll to position [0, 0]
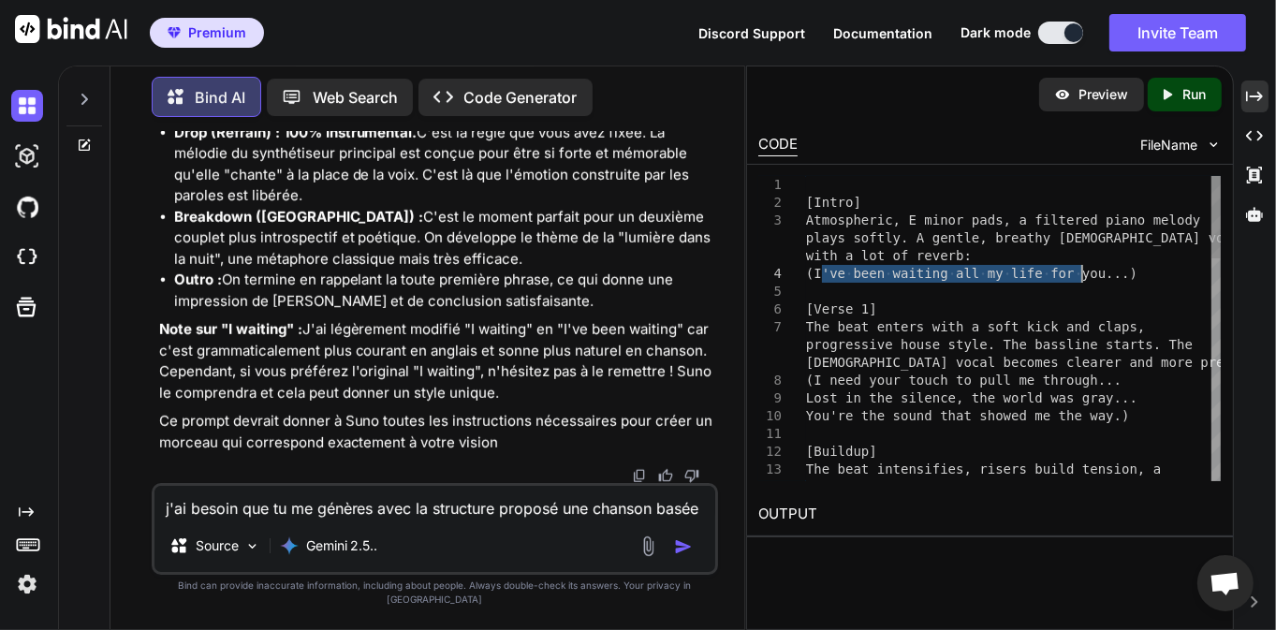
drag, startPoint x: 846, startPoint y: 277, endPoint x: 1080, endPoint y: 275, distance: 234.0
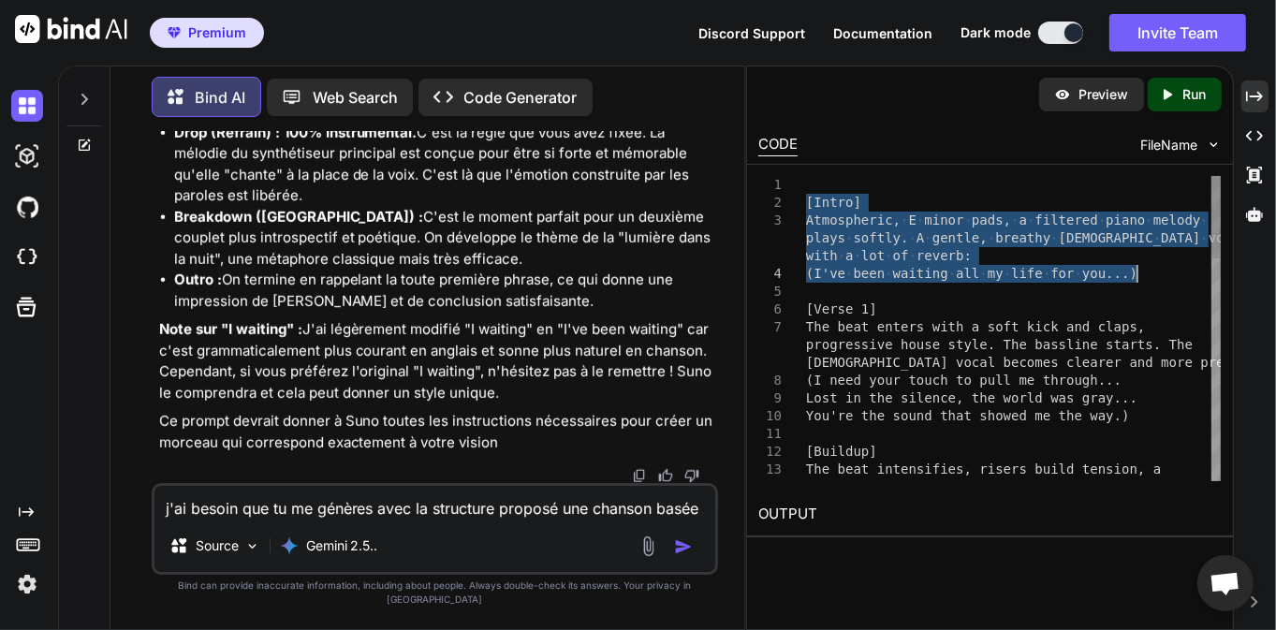
drag, startPoint x: 807, startPoint y: 198, endPoint x: 1149, endPoint y: 272, distance: 350.5
type textarea "[Intro] Atmospheric, E minor pads, a filtered piano melody plays softly. A gent…"
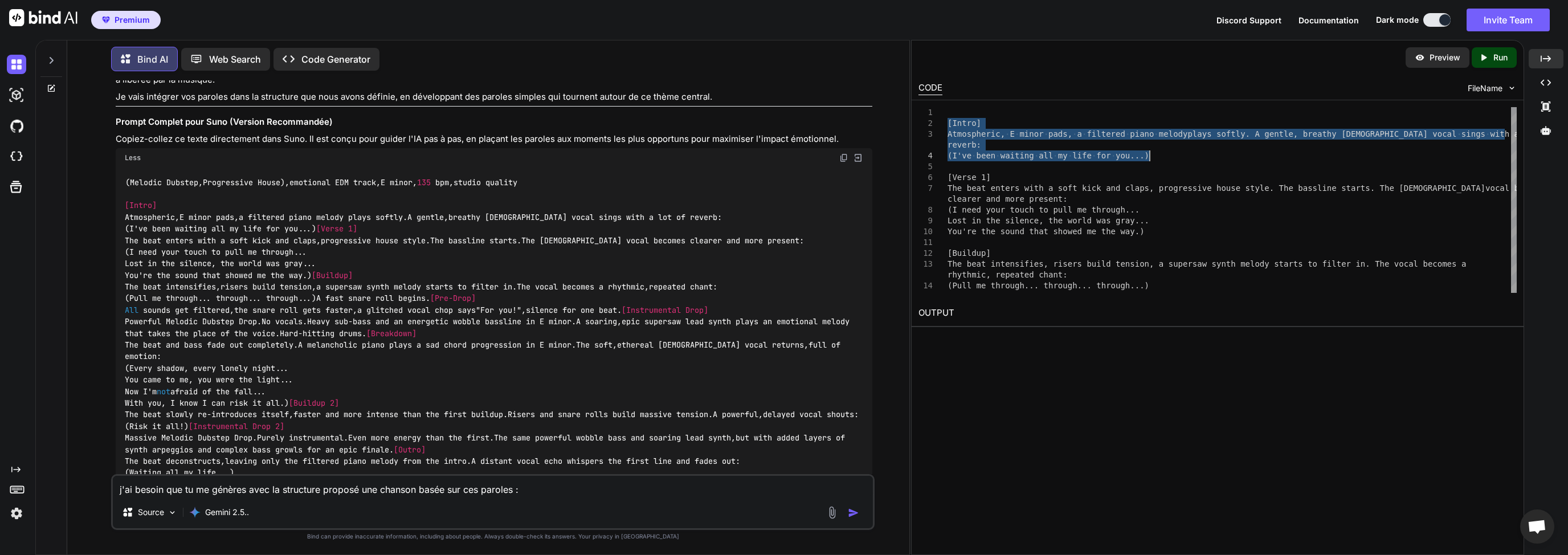
scroll to position [1634, 0]
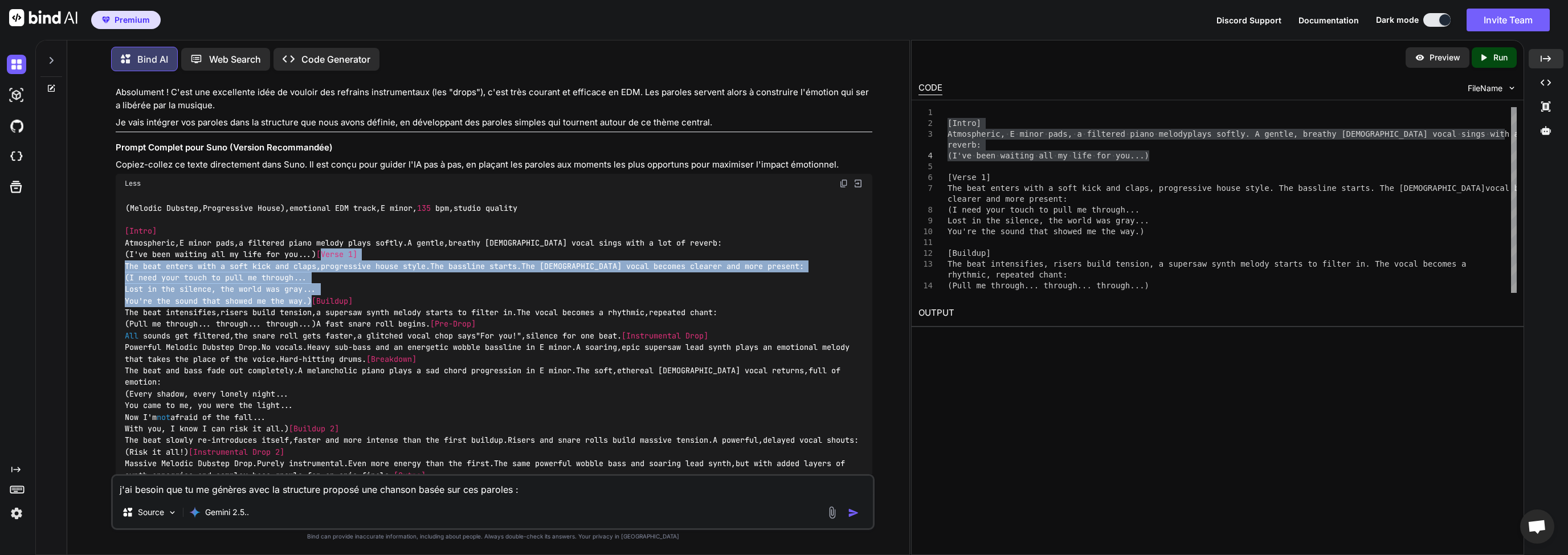
drag, startPoint x: 128, startPoint y: 296, endPoint x: 324, endPoint y: 346, distance: 202.3
click at [324, 346] on div "( Melodic Dubstep , Progressive House ), emotional EDM track , E minor , 135 bp…" at bounding box center [494, 353] width 757 height 320
click at [195, 324] on code "( Melodic Dubstep , Progressive House ), emotional EDM track , E minor , 135 bp…" at bounding box center [492, 353] width 734 height 302
drag, startPoint x: 334, startPoint y: 346, endPoint x: 103, endPoint y: 301, distance: 235.3
click at [103, 301] on div "You j'ai besoin d'un prompte pour mon application SUNO, afin de générer un trac…" at bounding box center [492, 317] width 833 height 474
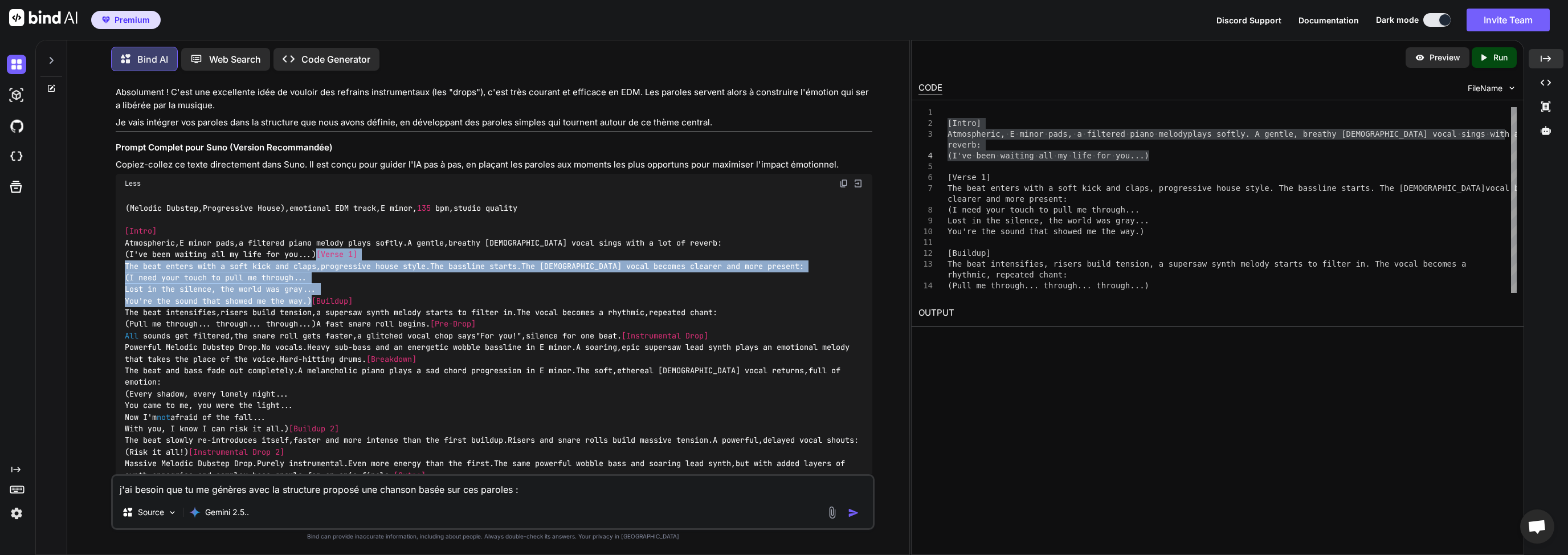
copy code "[Verse 1] The beat enters with a soft kick and claps , progressive house style …"
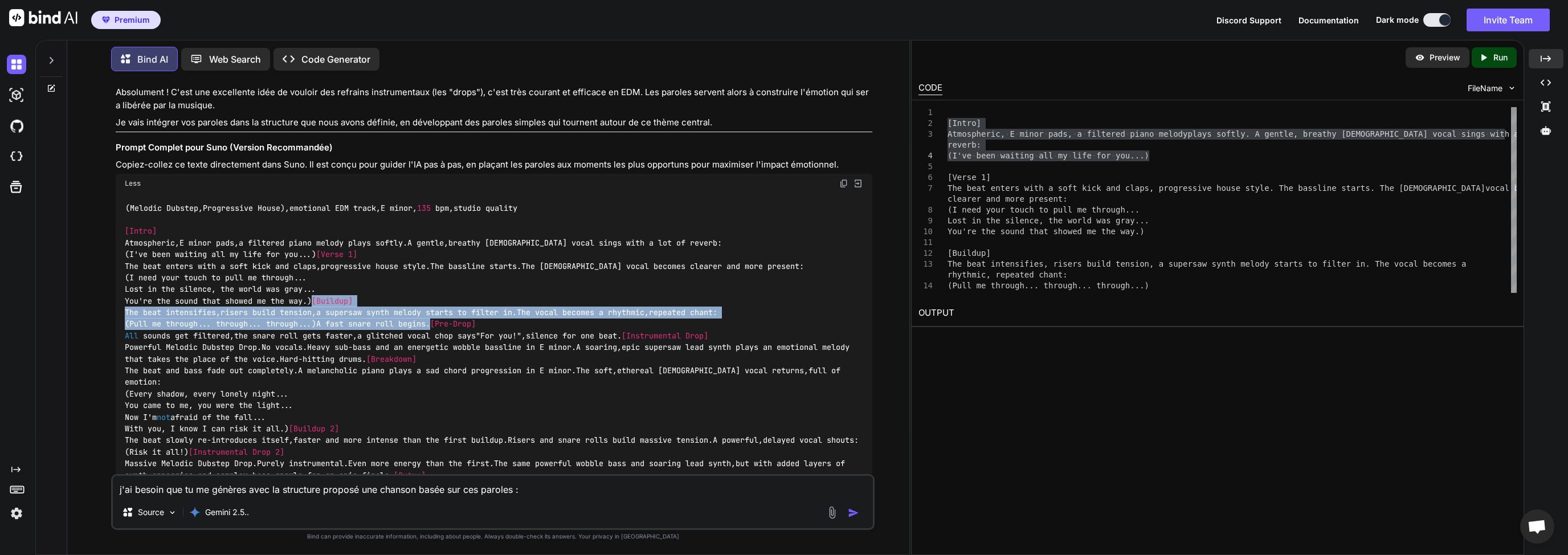
drag, startPoint x: 248, startPoint y: 405, endPoint x: 118, endPoint y: 368, distance: 135.2
click at [118, 368] on div "( Melodic Dubstep , Progressive House ), emotional EDM track , E minor , 135 bp…" at bounding box center [494, 353] width 757 height 320
copy code "[Buildup] The beat intensifies , risers build tension , a supersaw synth melody…"
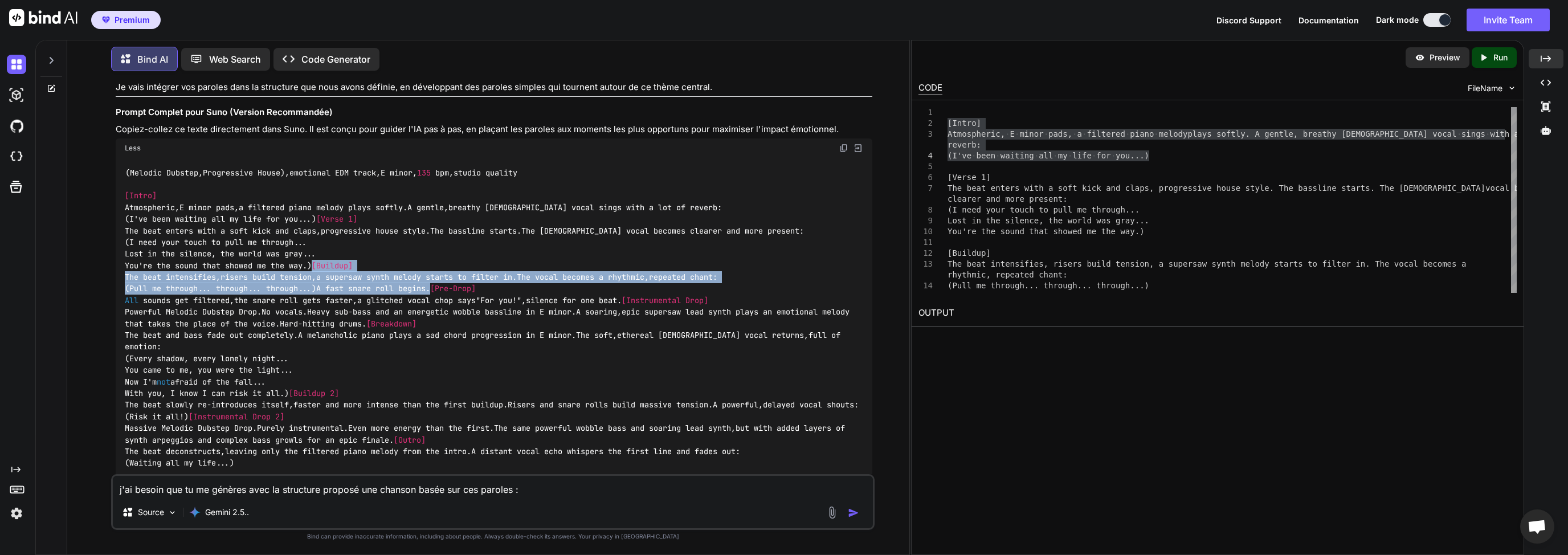
scroll to position [1688, 0]
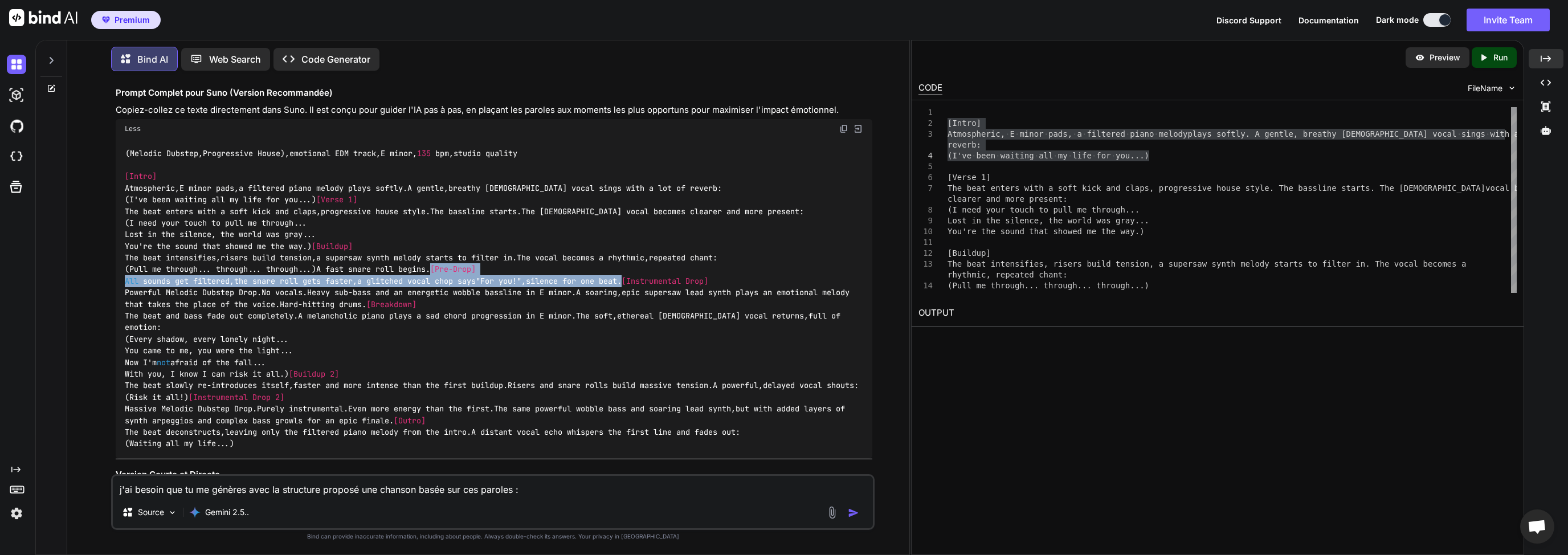
drag, startPoint x: 688, startPoint y: 386, endPoint x: 119, endPoint y: 374, distance: 569.1
click at [113, 373] on div "You j'ai besoin d'un prompte pour mon application SUNO, afin de générer un trac…" at bounding box center [494, 277] width 761 height 394
copy code "[Pre-Drop] All sounds get filtered , the snare roll gets faster , a glitched vo…"
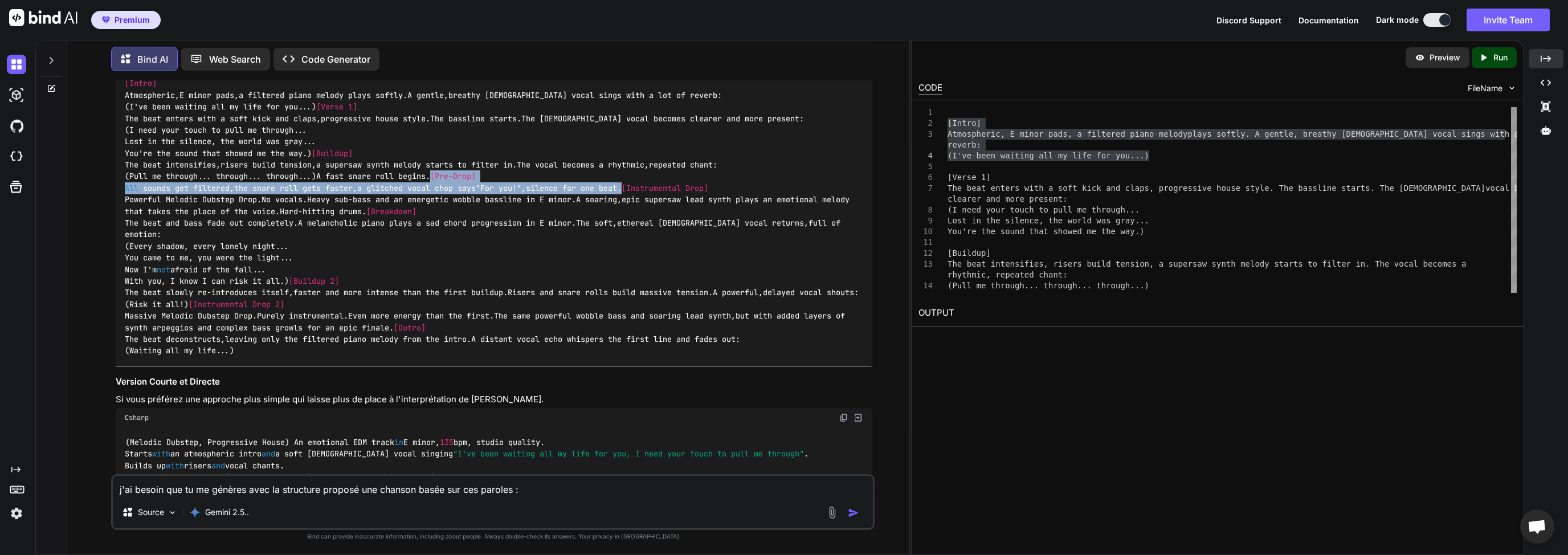
scroll to position [1852, 0]
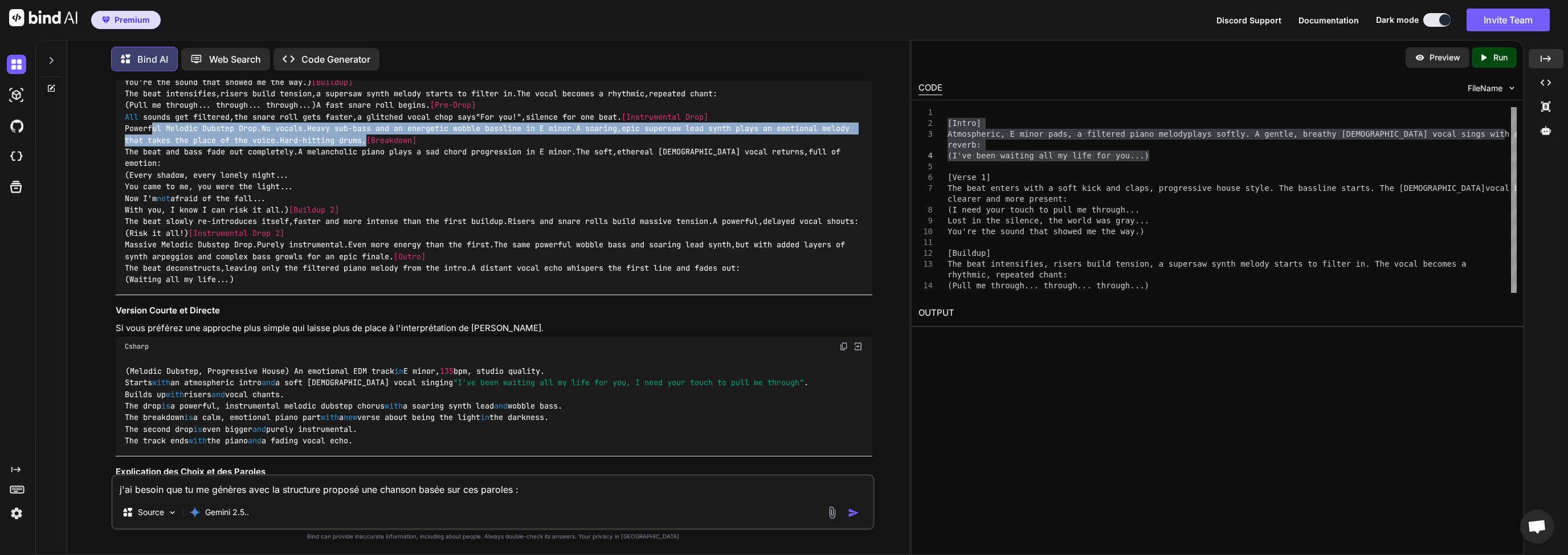
drag, startPoint x: 405, startPoint y: 268, endPoint x: 150, endPoint y: 257, distance: 255.2
click at [150, 257] on div "( Melodic Dubstep , Progressive House ), emotional EDM track , E minor , 135 bp…" at bounding box center [494, 134] width 757 height 320
click at [422, 267] on div "( Melodic Dubstep , Progressive House ), emotional EDM track , E minor , 135 bp…" at bounding box center [494, 134] width 757 height 320
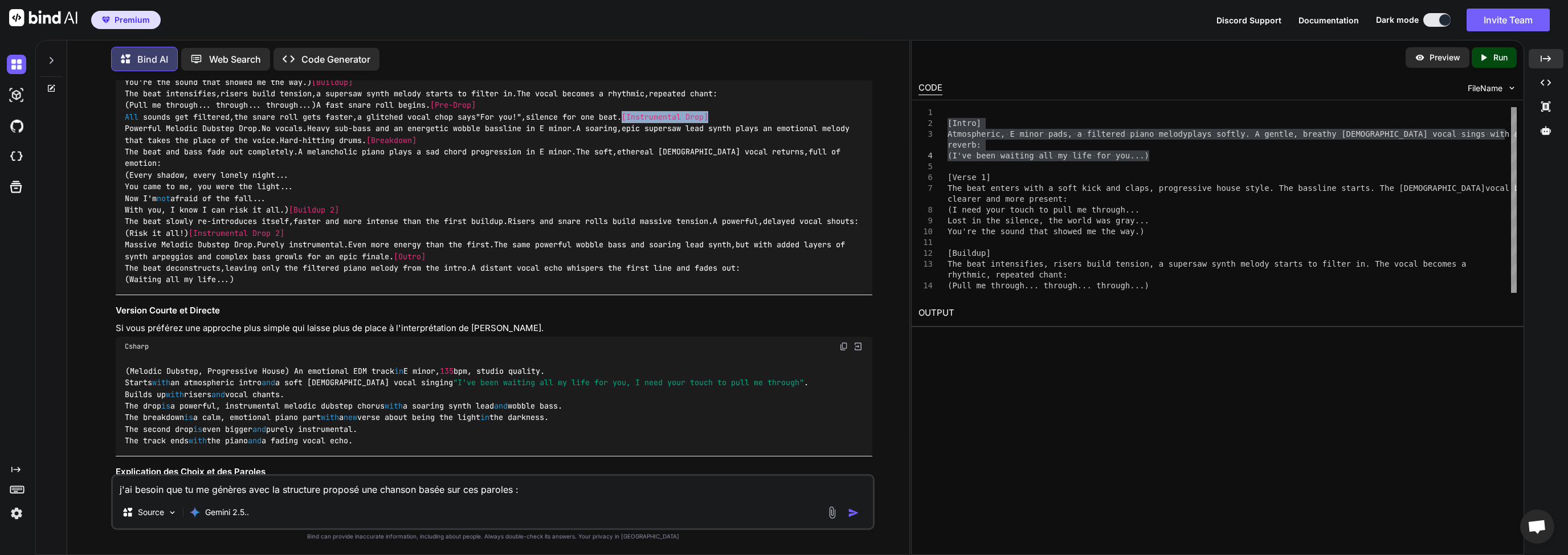
drag, startPoint x: 212, startPoint y: 246, endPoint x: 121, endPoint y: 244, distance: 91.0
click at [121, 244] on div "( Melodic Dubstep , Progressive House ), emotional EDM track , E minor , 135 bp…" at bounding box center [494, 134] width 757 height 320
copy span "[Instrumental Drop]"
drag, startPoint x: 312, startPoint y: 352, endPoint x: 121, endPoint y: 284, distance: 202.7
click at [121, 284] on div "( Melodic Dubstep , Progressive House ), emotional EDM track , E minor , 135 bp…" at bounding box center [494, 134] width 757 height 320
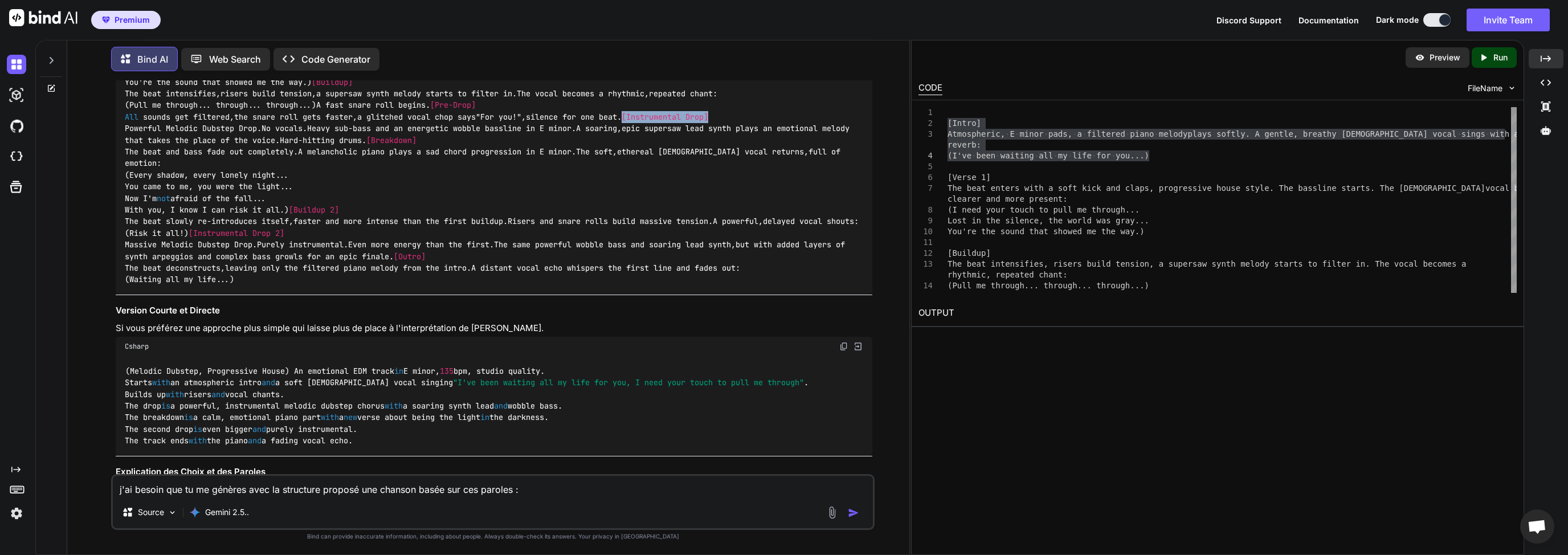
copy code "[Breakdown] The beat and bass fade out completely . A melancholic piano plays a…"
click at [209, 275] on div "( Melodic Dubstep , Progressive House ), emotional EDM track , E minor , 135 bp…" at bounding box center [494, 134] width 757 height 320
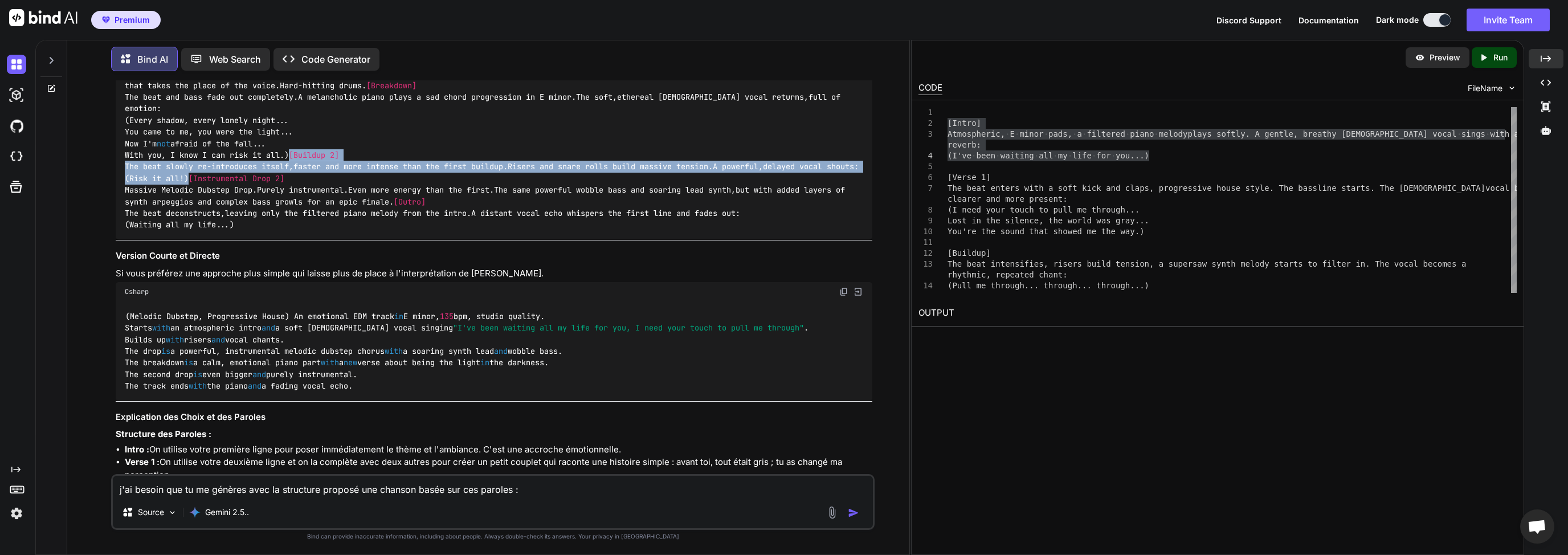
drag, startPoint x: 206, startPoint y: 353, endPoint x: 121, endPoint y: 316, distance: 92.7
click at [121, 240] on div "( Melodic Dubstep , Progressive House ), emotional EDM track , E minor , 135 bp…" at bounding box center [494, 80] width 757 height 320
copy code "[Buildup 2] The beat slowly re-introduces itself , faster and more intense than…"
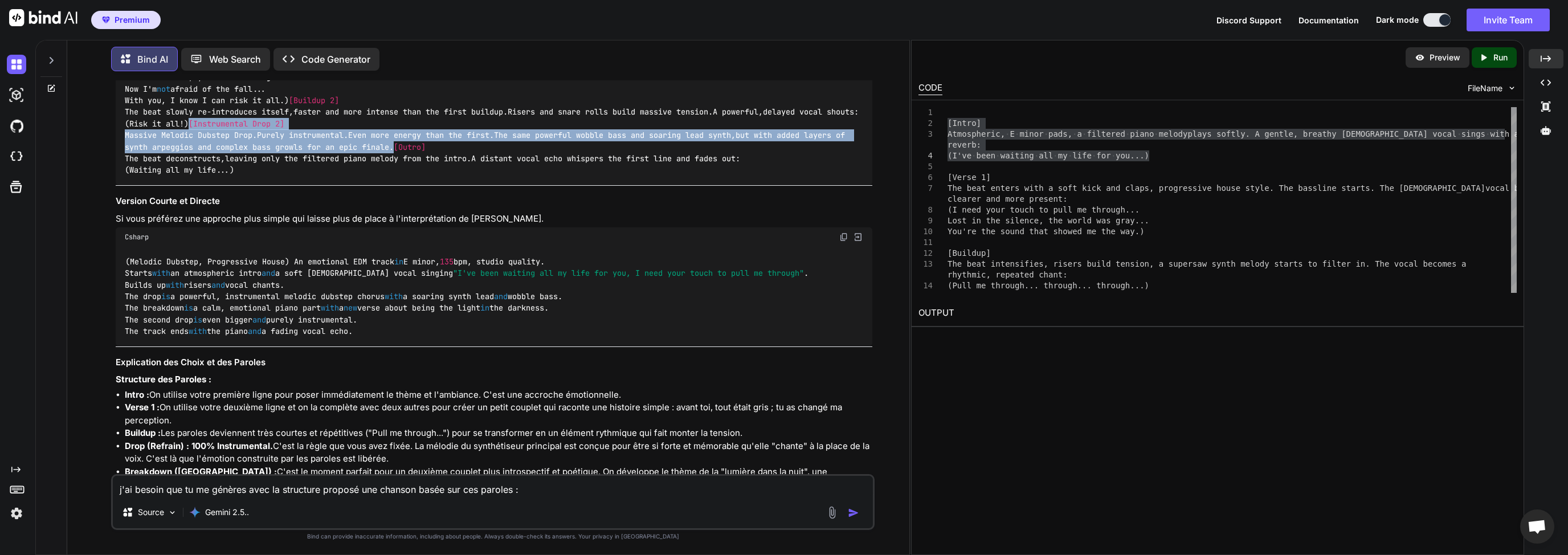
drag, startPoint x: 453, startPoint y: 343, endPoint x: 115, endPoint y: 324, distance: 338.5
click at [116, 185] on div "( Melodic Dubstep , Progressive House ), emotional EDM track , E minor , 135 bp…" at bounding box center [494, 25] width 757 height 320
copy code "[Instrumental Drop 2] Massive Melodic Dubstep Drop . Purely instrumental . Even…"
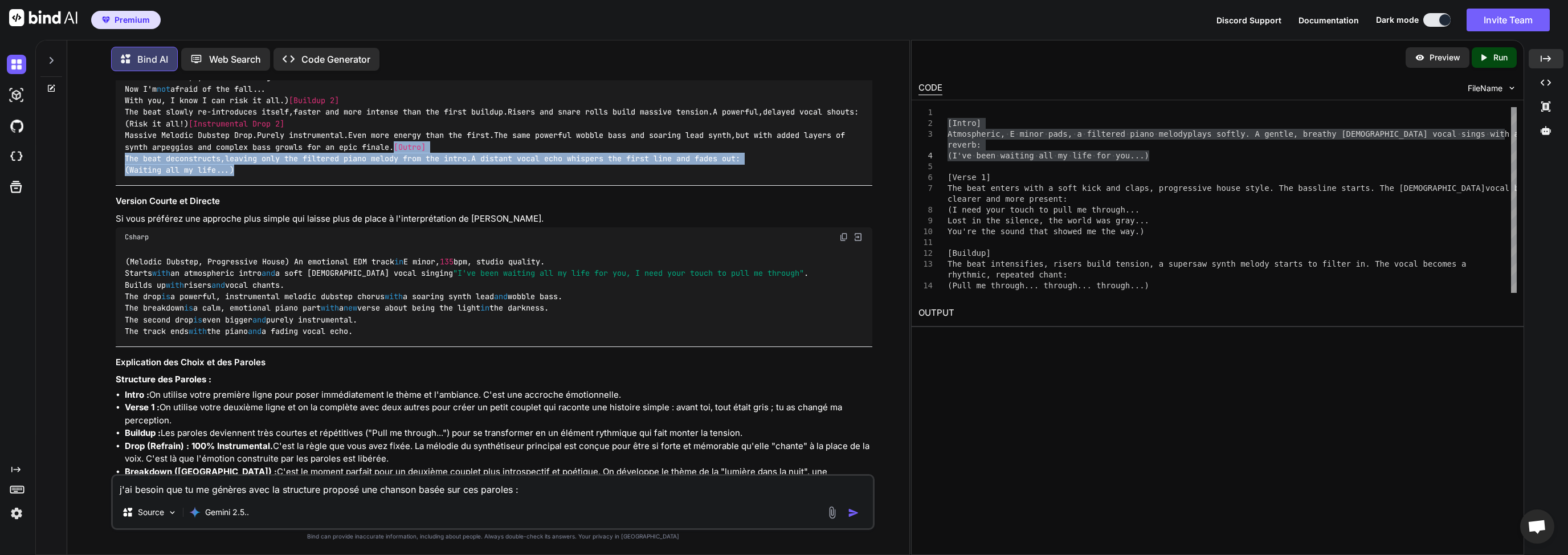
drag, startPoint x: 256, startPoint y: 393, endPoint x: 117, endPoint y: 369, distance: 141.1
click at [117, 185] on div "( Melodic Dubstep , Progressive House ), emotional EDM track , E minor , 135 bp…" at bounding box center [494, 25] width 757 height 320
copy code "[Outro] The beat deconstructs , leaving only the filtered piano melody from the…"
